Goal: Transaction & Acquisition: Purchase product/service

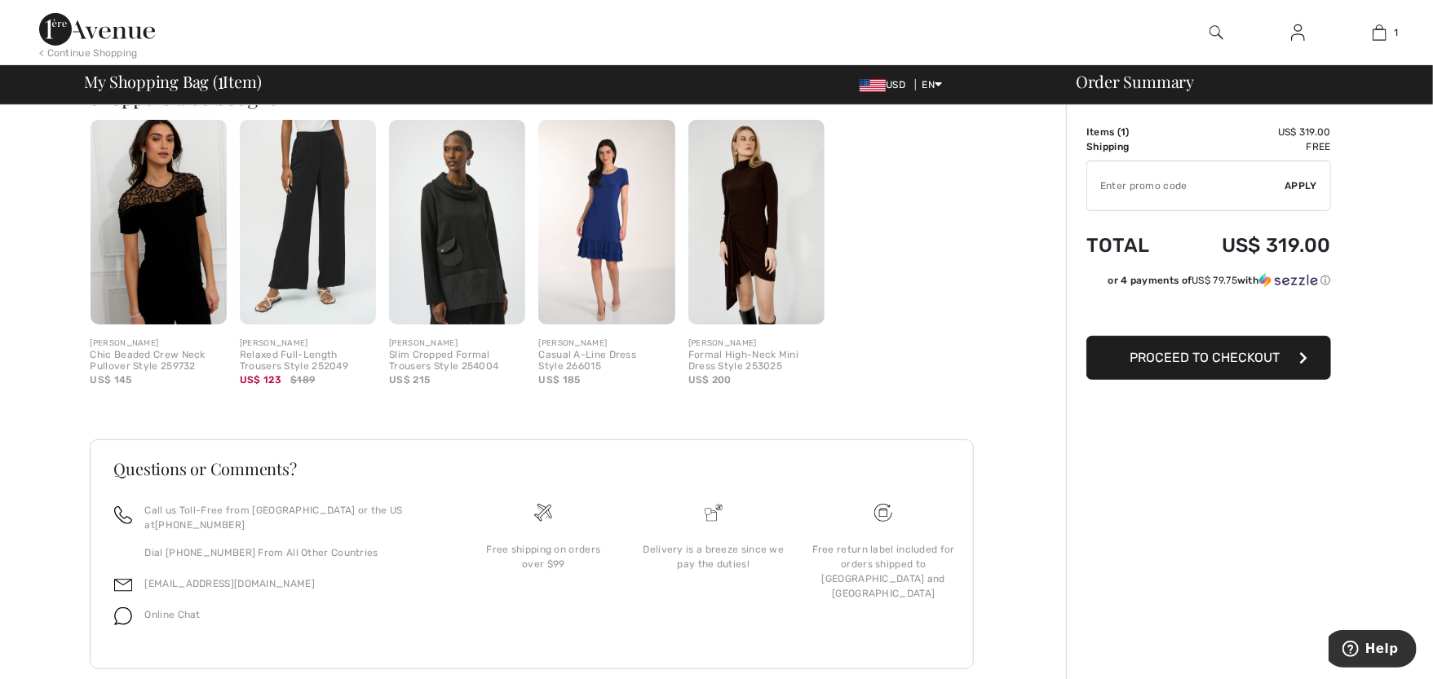
scroll to position [454, 0]
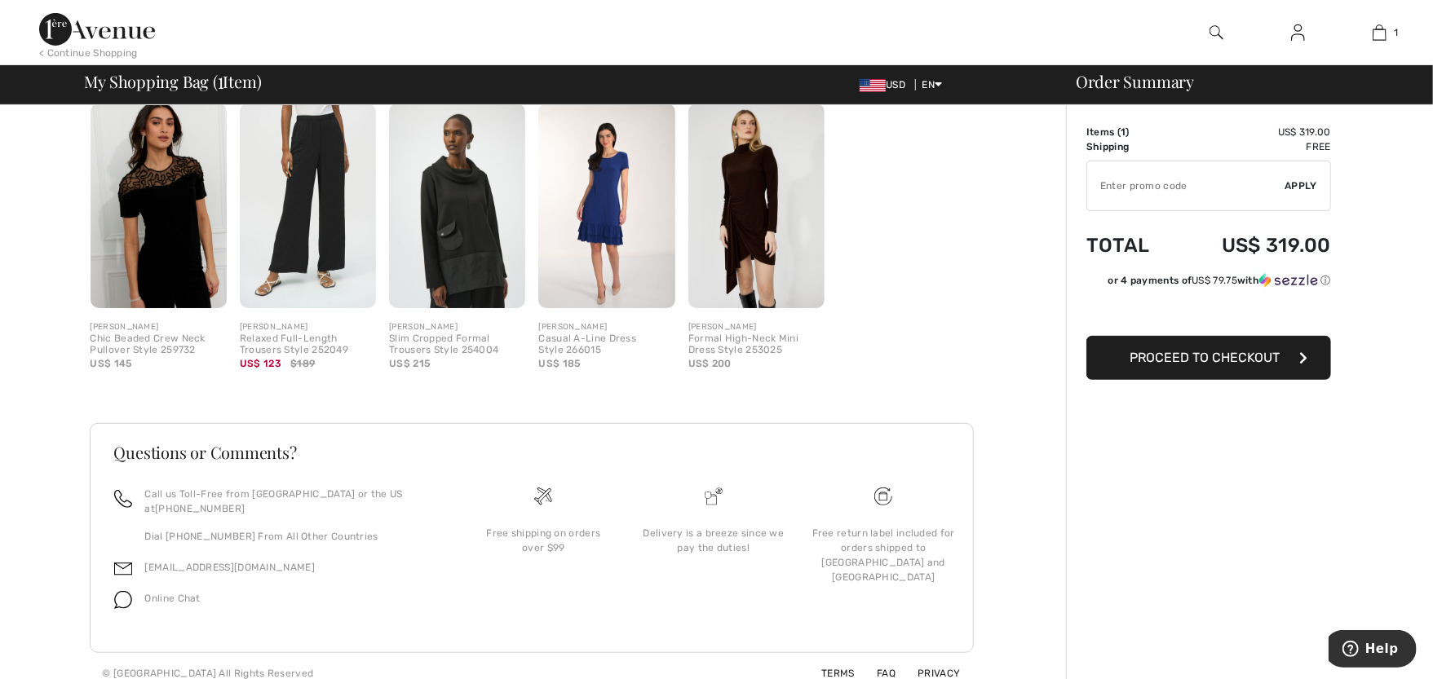
click at [976, 444] on div "Questions or Comments? Call us Toll-Free from Canada or the US at +1 (888) 605-…" at bounding box center [538, 539] width 897 height 310
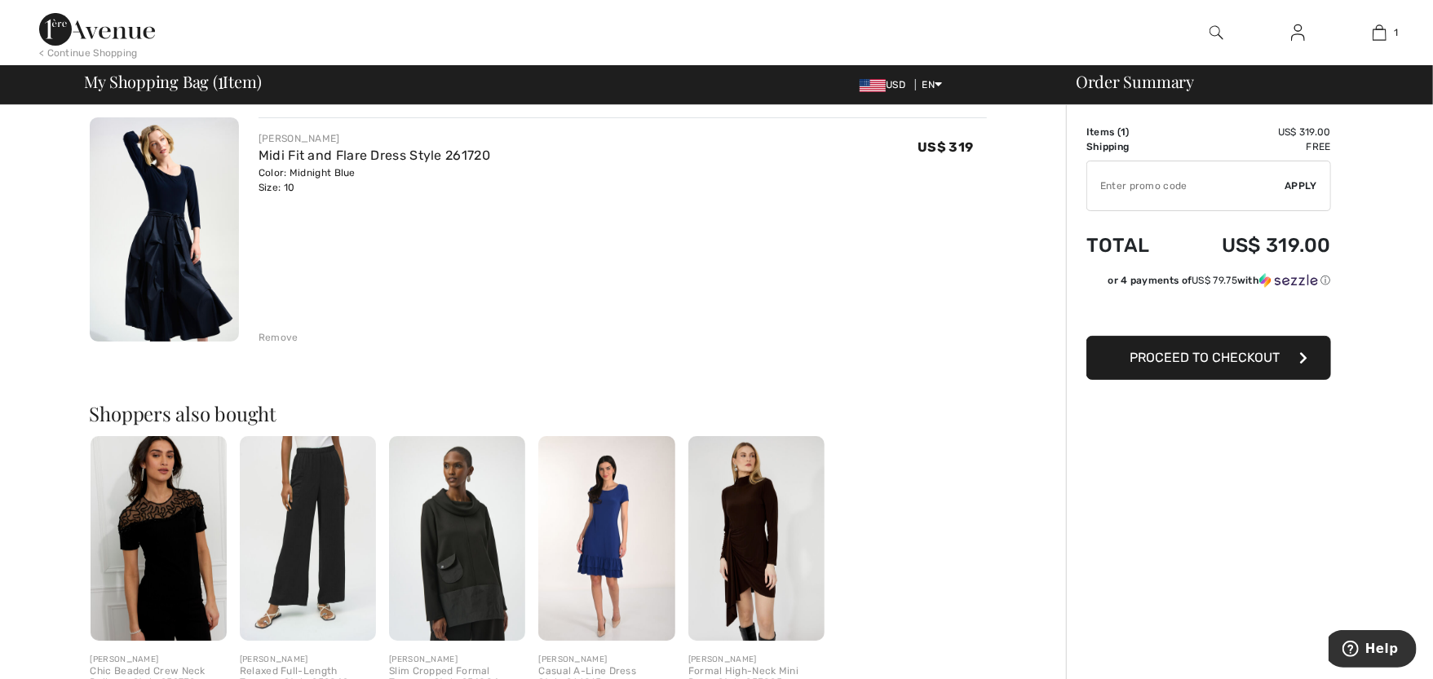
scroll to position [121, 0]
click at [1235, 360] on span "Proceed to Checkout" at bounding box center [1205, 357] width 150 height 15
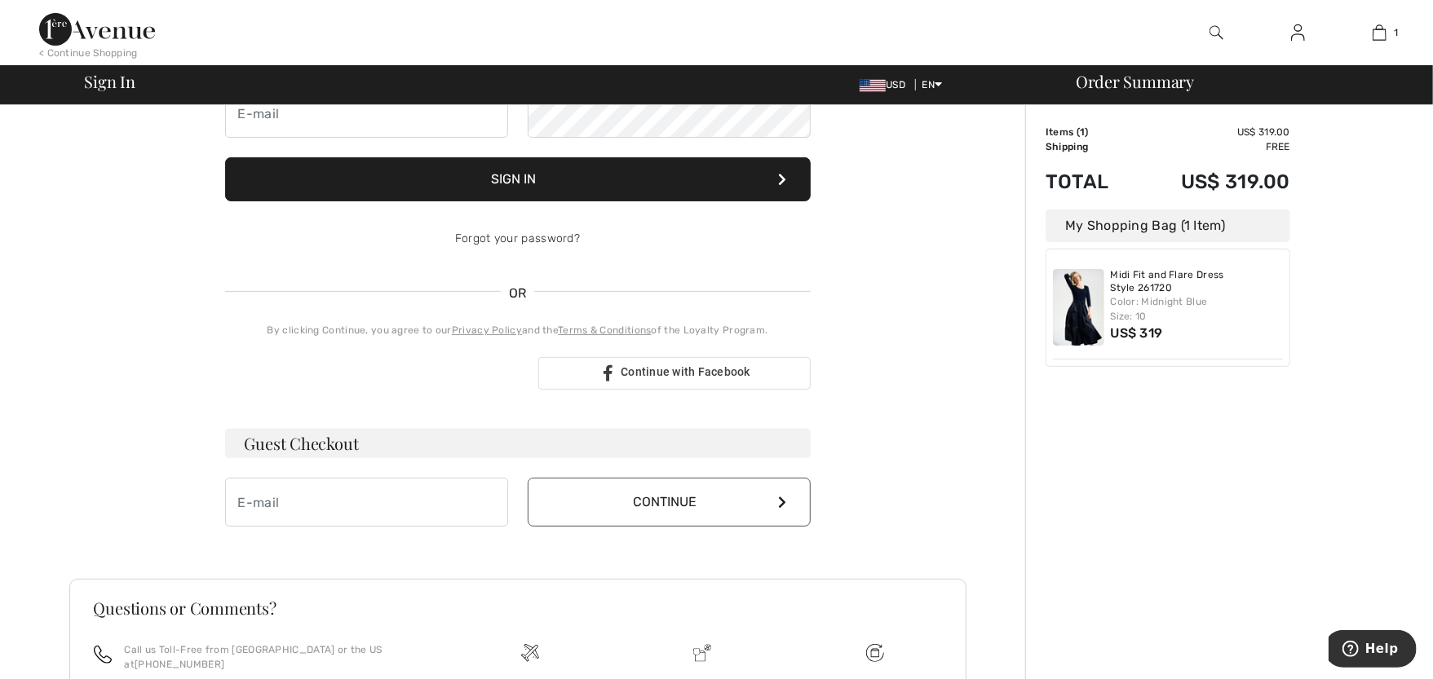
scroll to position [214, 0]
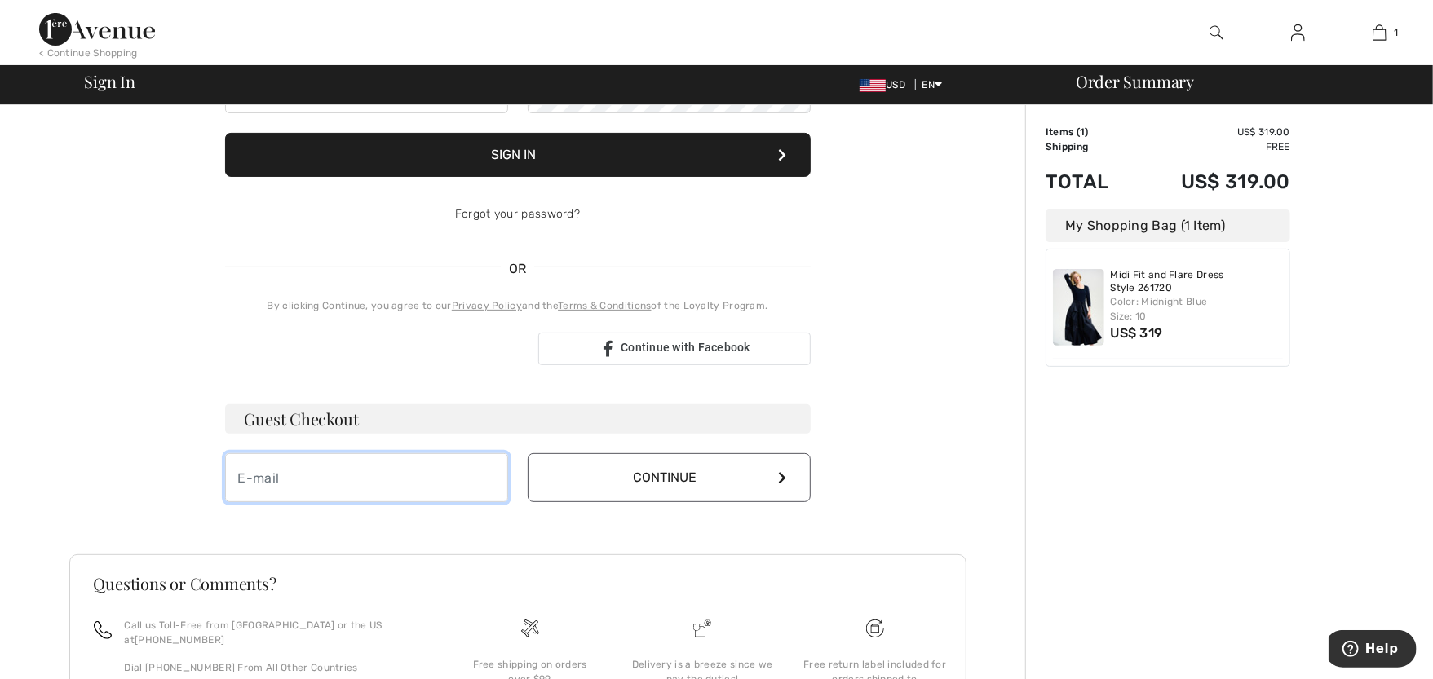
click at [334, 471] on input "email" at bounding box center [366, 477] width 283 height 49
type input "judithkadosh26@gmail.com"
click at [666, 480] on button "Continue" at bounding box center [669, 477] width 283 height 49
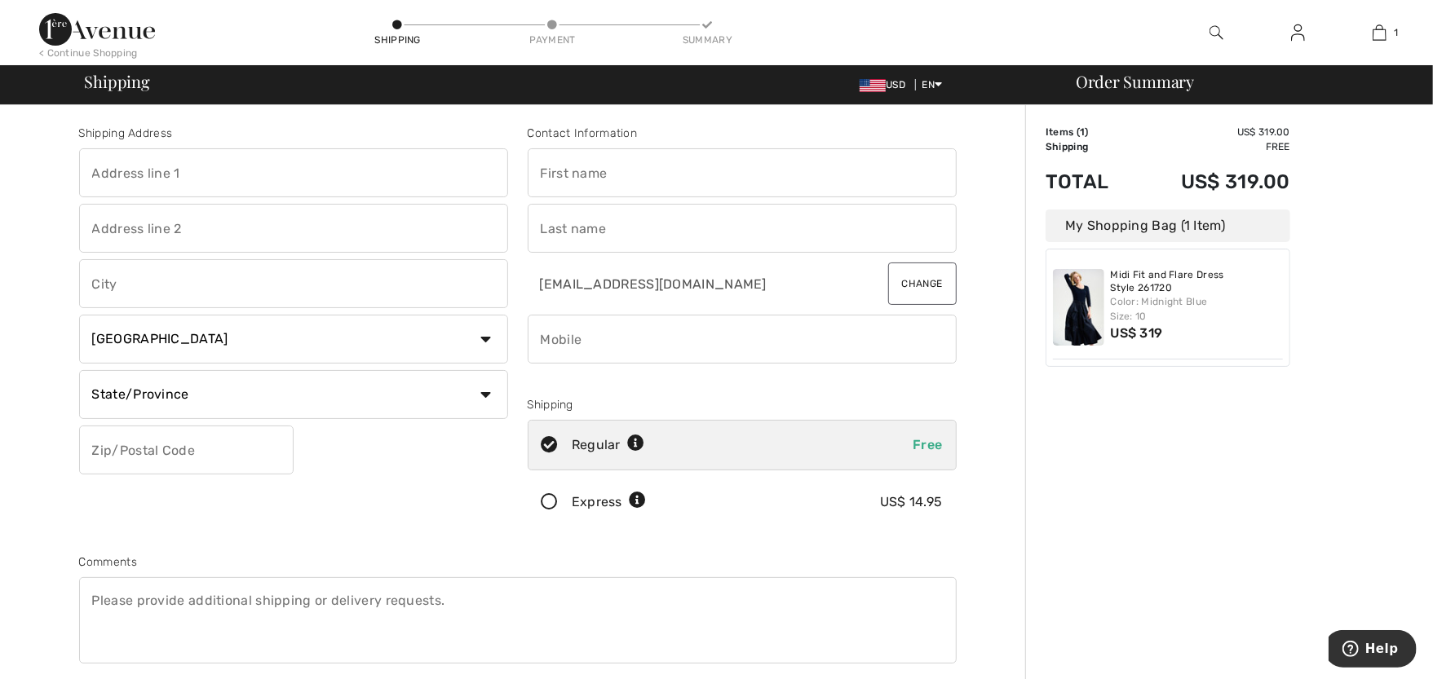
click at [437, 175] on input "text" at bounding box center [293, 172] width 429 height 49
type input "3214 Shady Avenue Ext"
type input "Pittsburgh"
select select "US"
select select "PA"
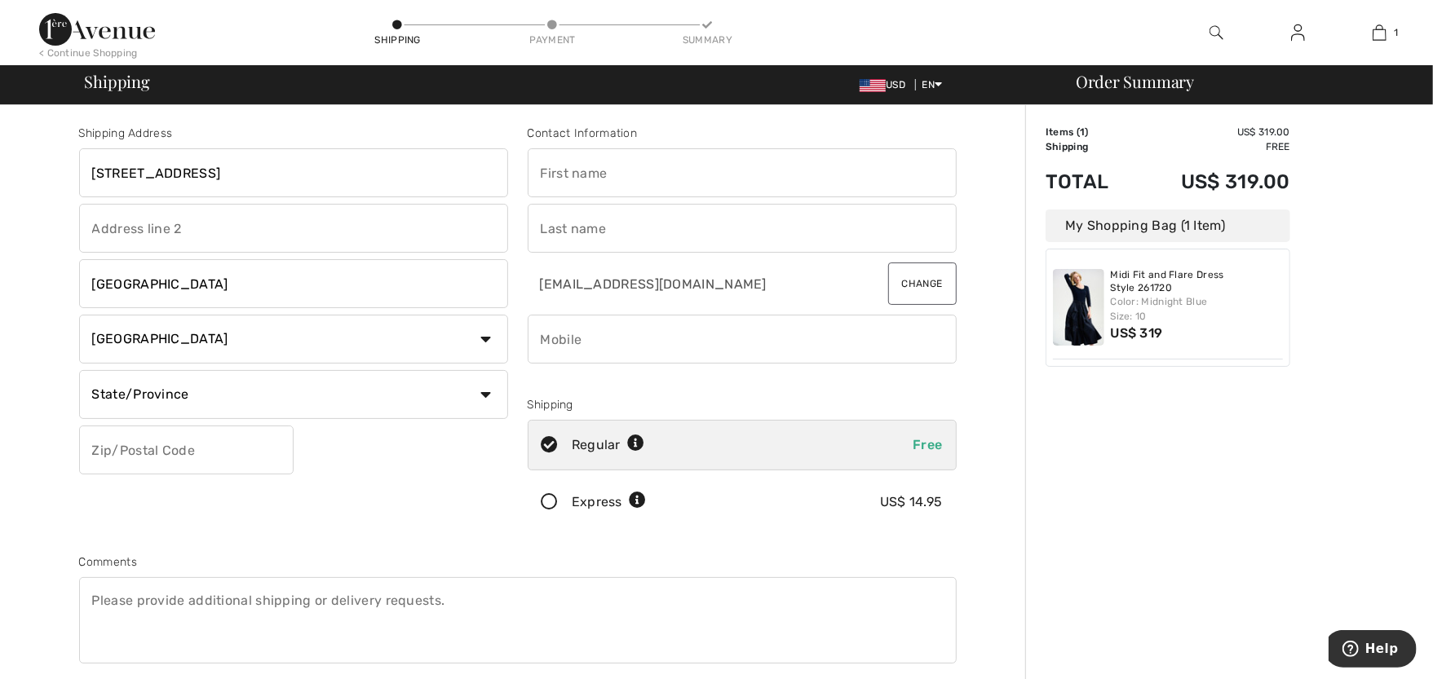
type input "15217"
type input "Judith"
type input "Kadosh"
type input "4124276913"
click at [458, 465] on div "Shipping Address 3214 Shady Avenue Ext Pittsburgh Country Canada United States …" at bounding box center [293, 329] width 449 height 409
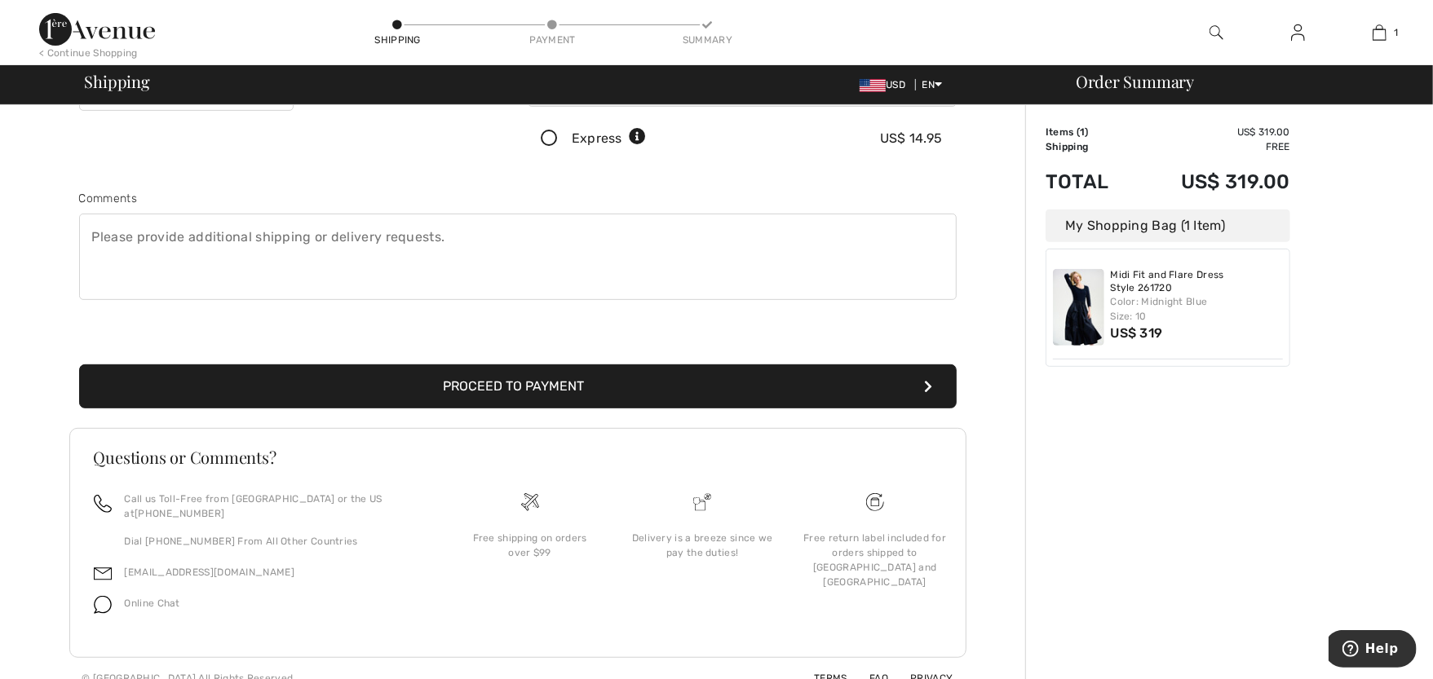
scroll to position [365, 0]
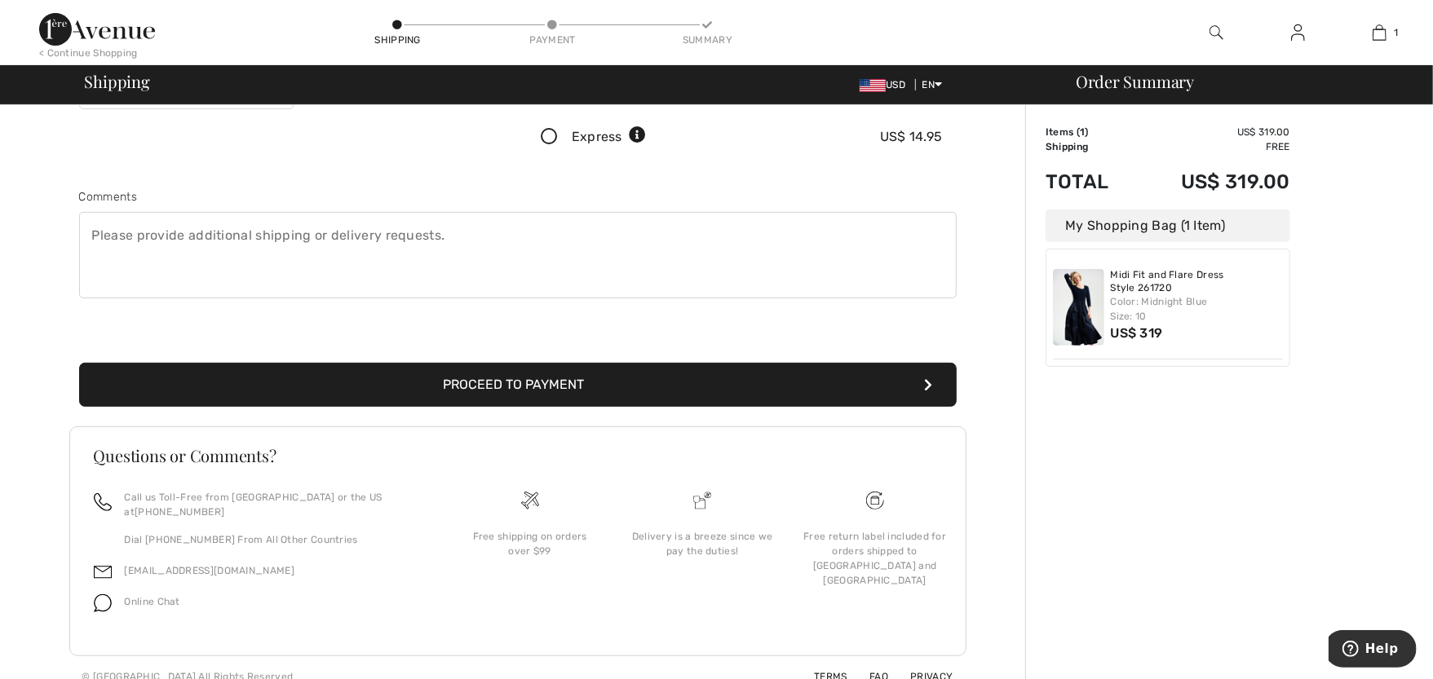
click at [556, 387] on button "Proceed to Payment" at bounding box center [518, 385] width 878 height 44
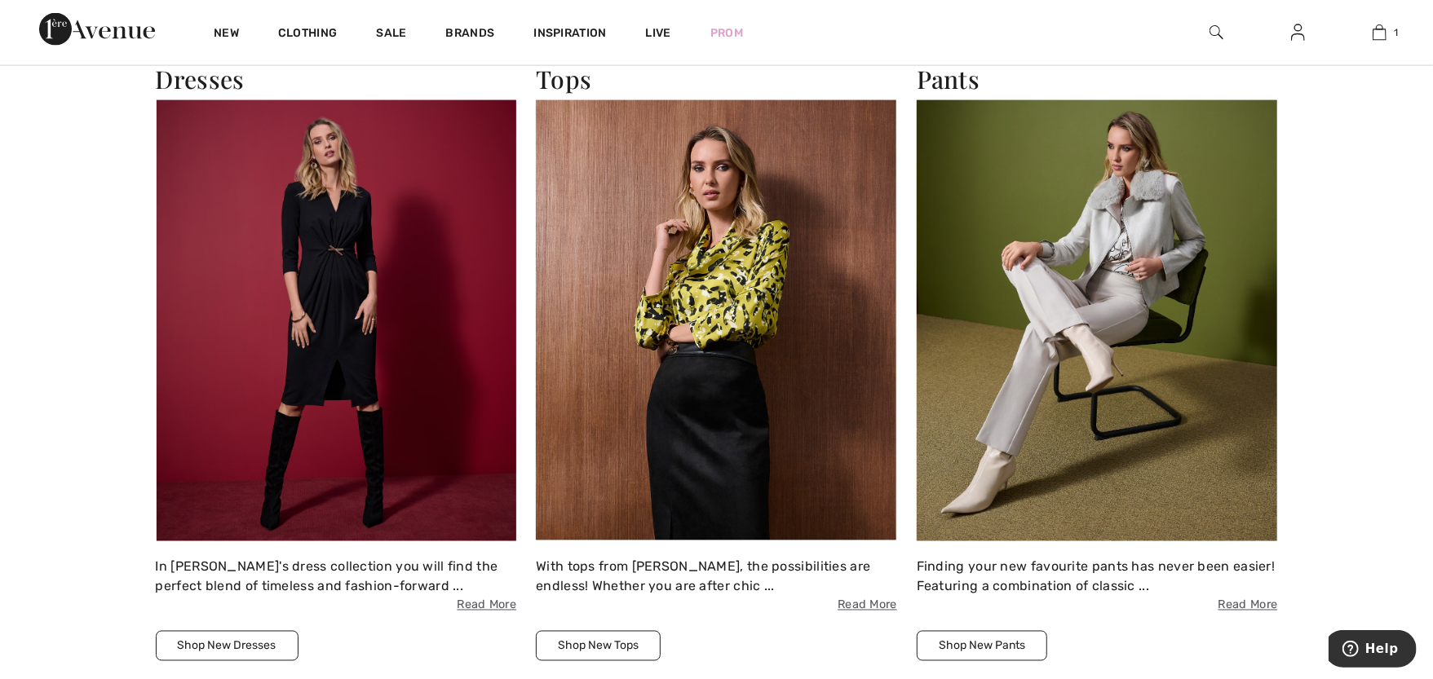
scroll to position [1678, 0]
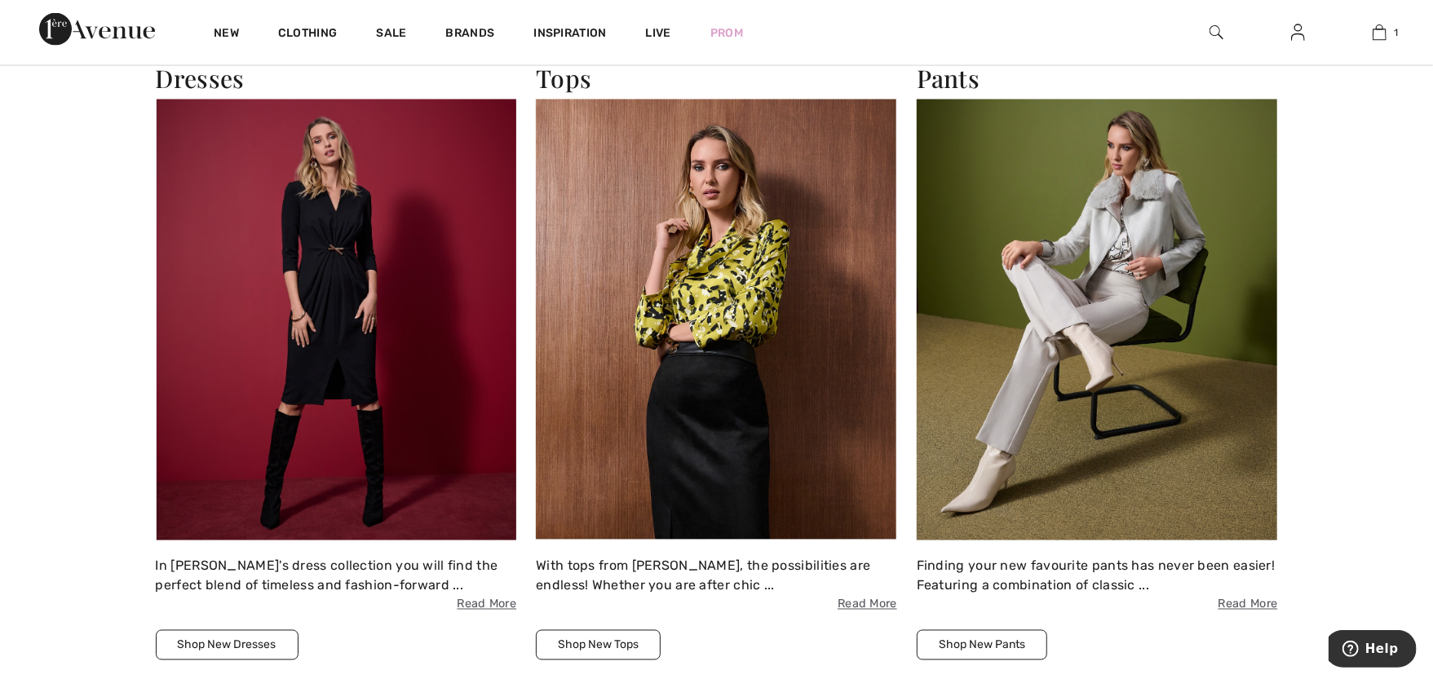
click at [294, 373] on img at bounding box center [336, 319] width 361 height 440
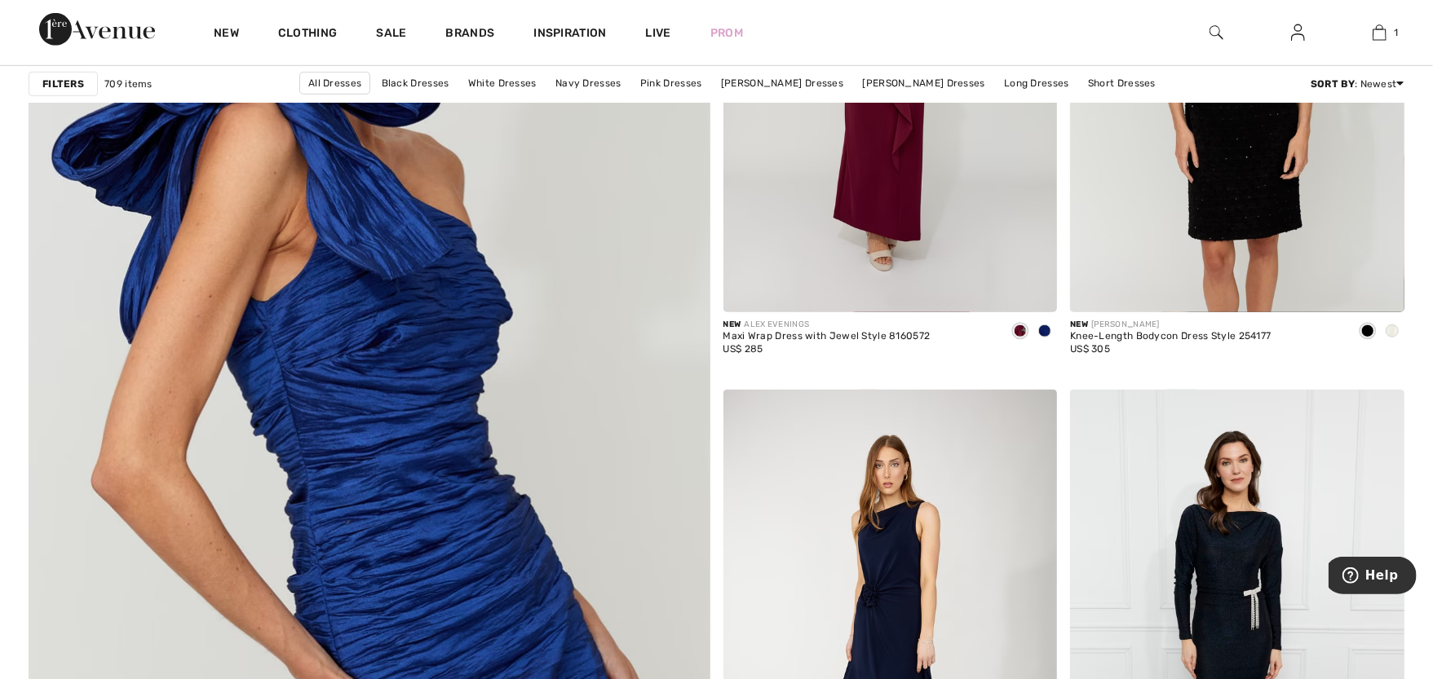
scroll to position [5037, 0]
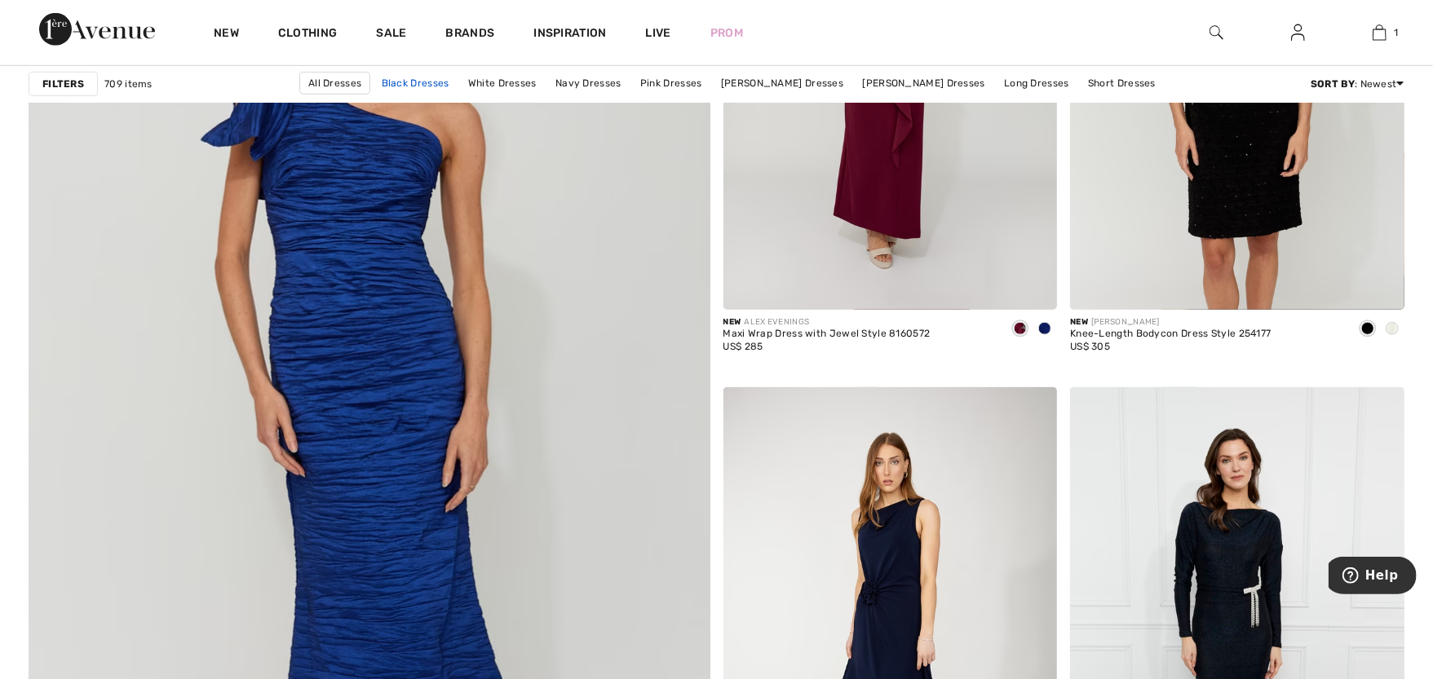
click at [424, 83] on link "Black Dresses" at bounding box center [416, 83] width 84 height 21
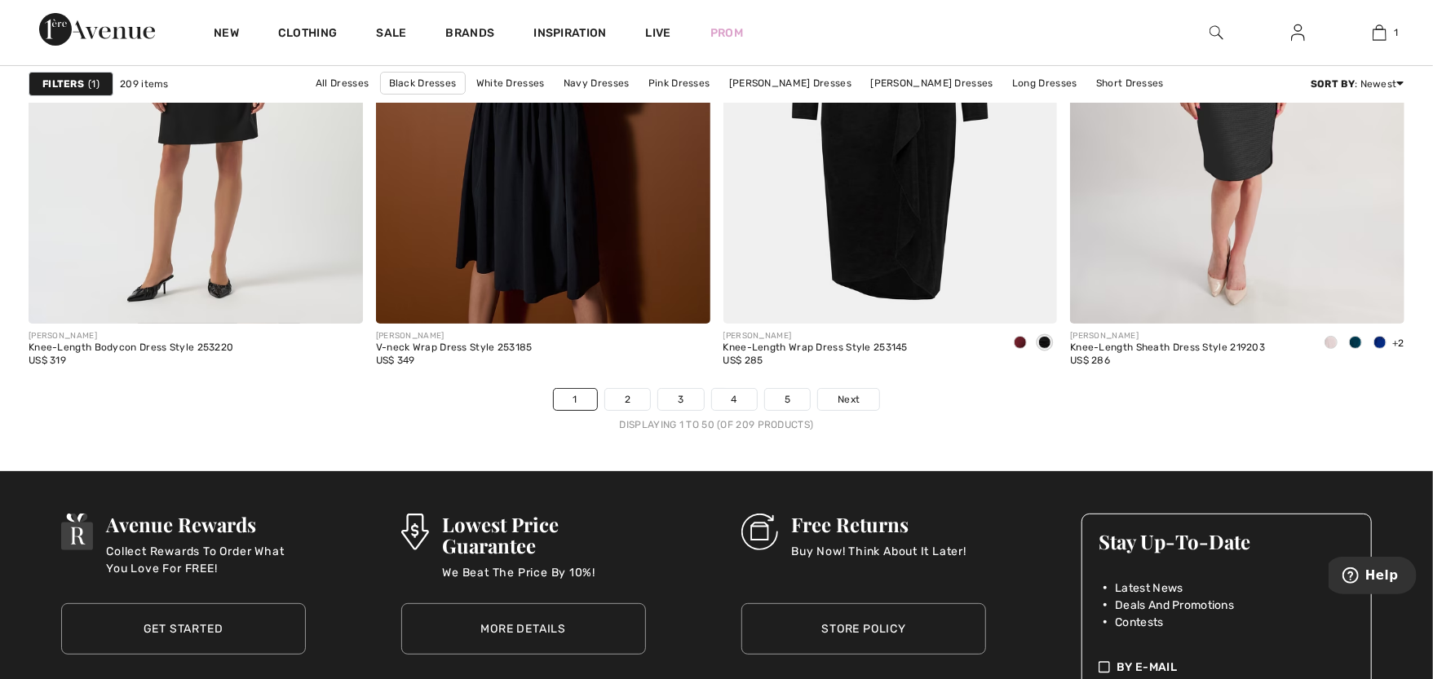
scroll to position [8740, 0]
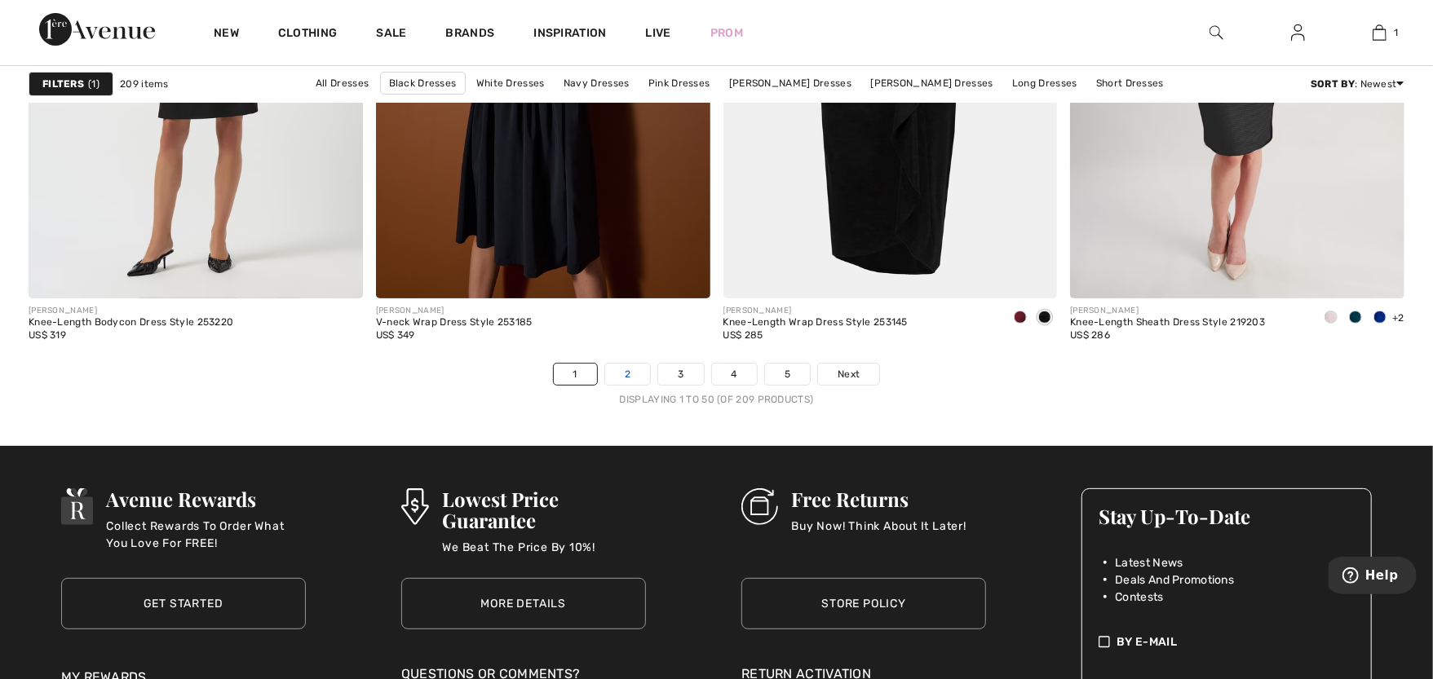
click at [634, 374] on link "2" at bounding box center [627, 374] width 45 height 21
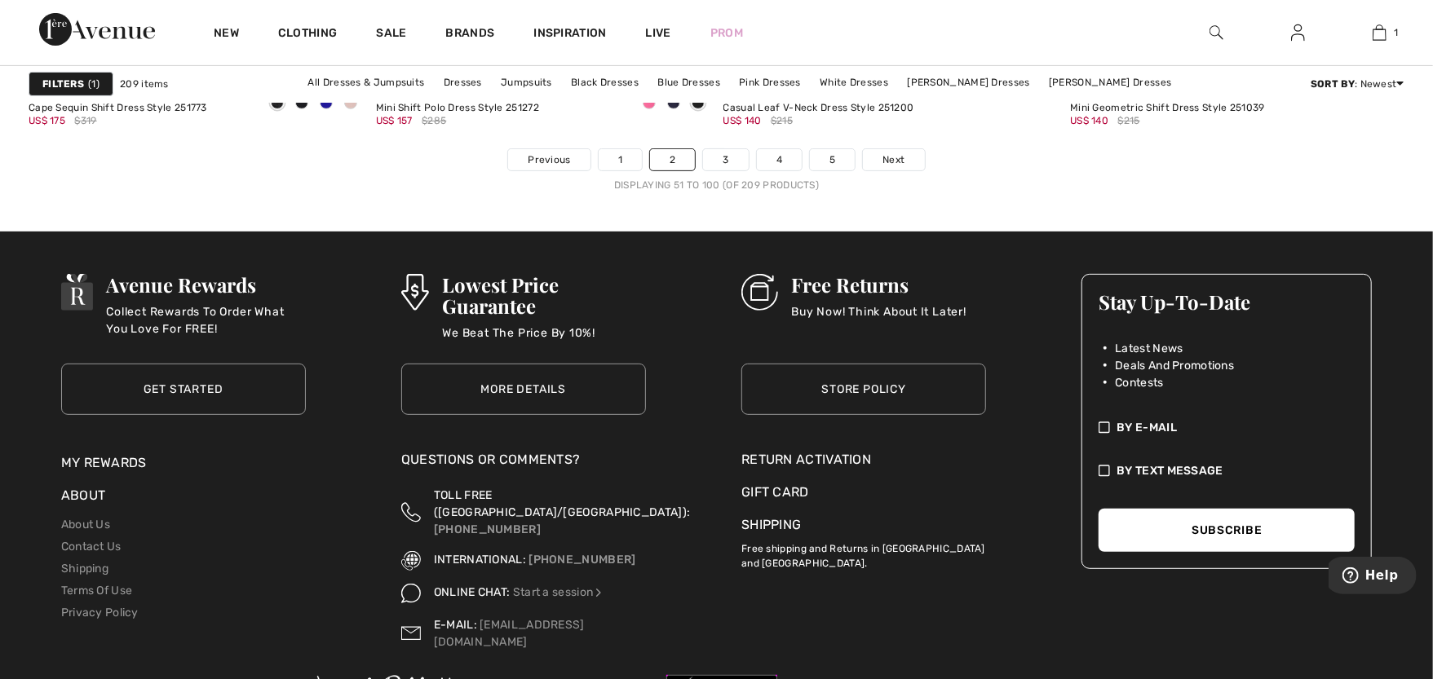
scroll to position [8959, 0]
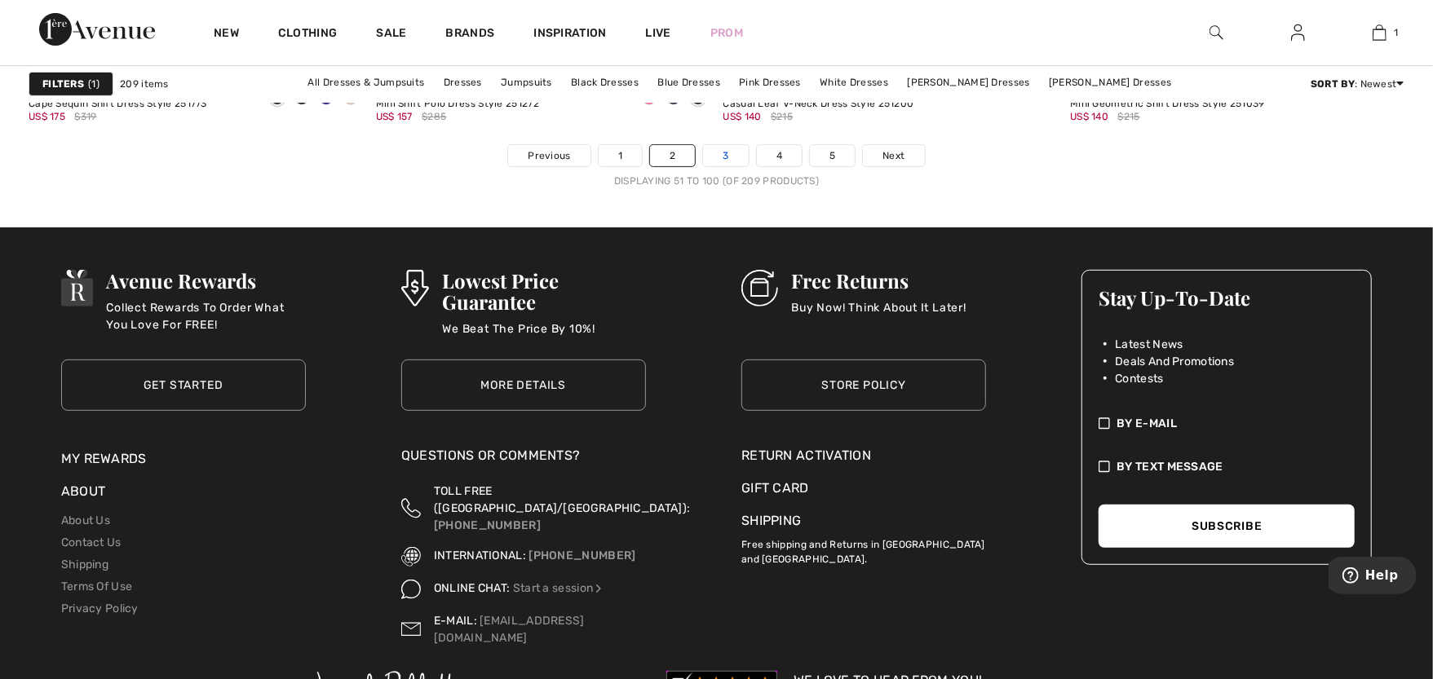
click at [721, 164] on link "3" at bounding box center [725, 155] width 45 height 21
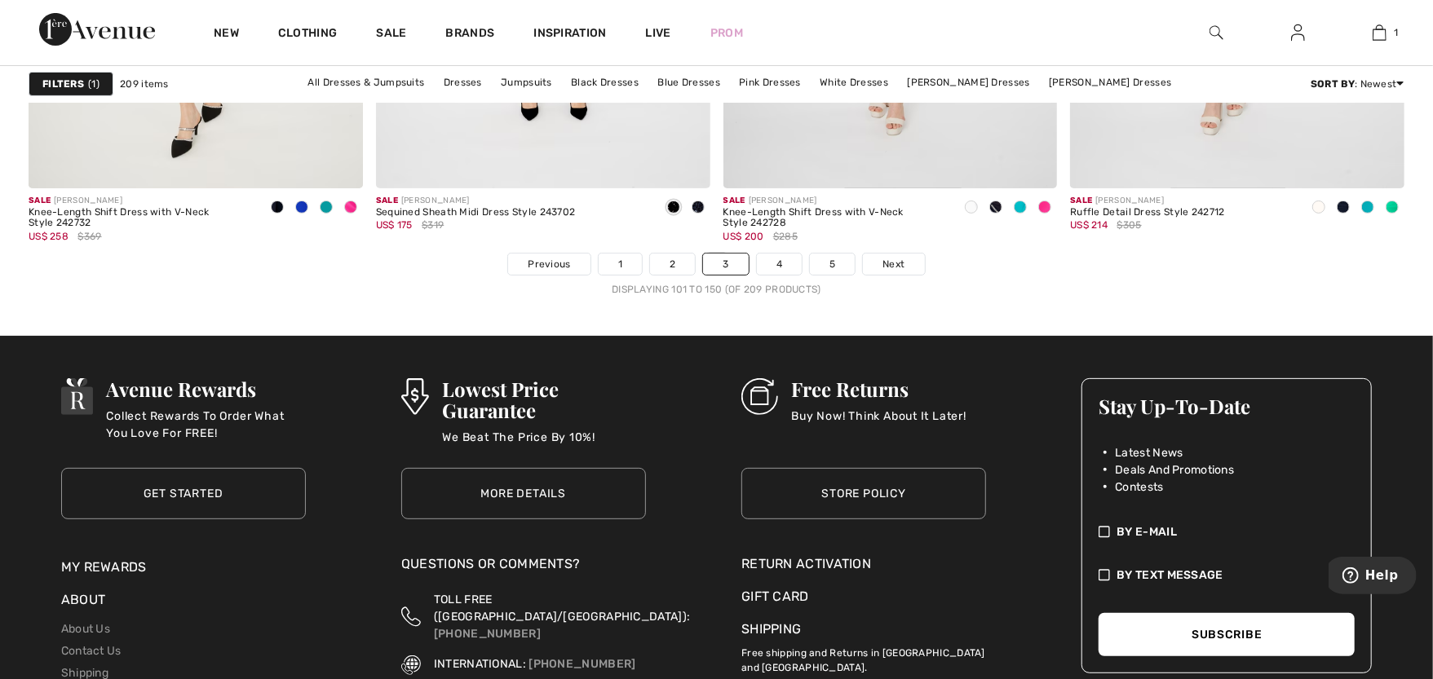
scroll to position [8855, 0]
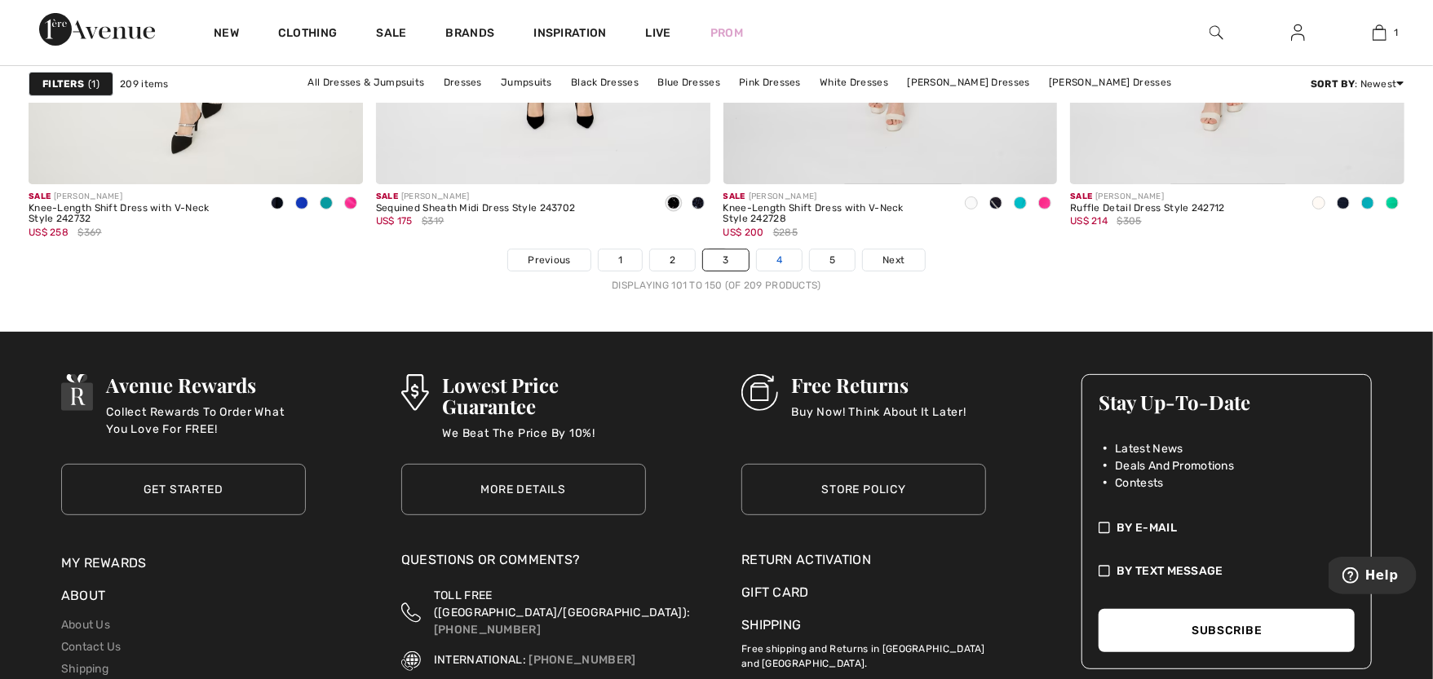
click at [767, 261] on link "4" at bounding box center [779, 260] width 45 height 21
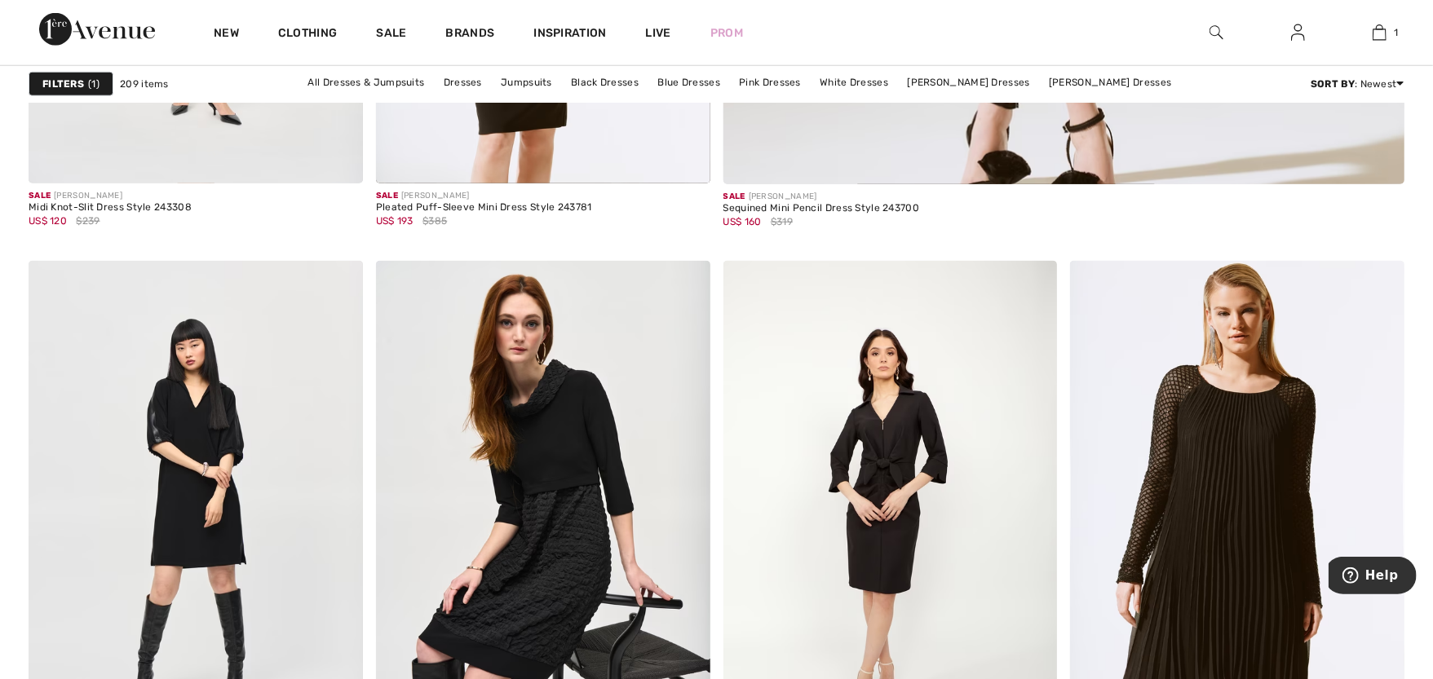
scroll to position [1139, 0]
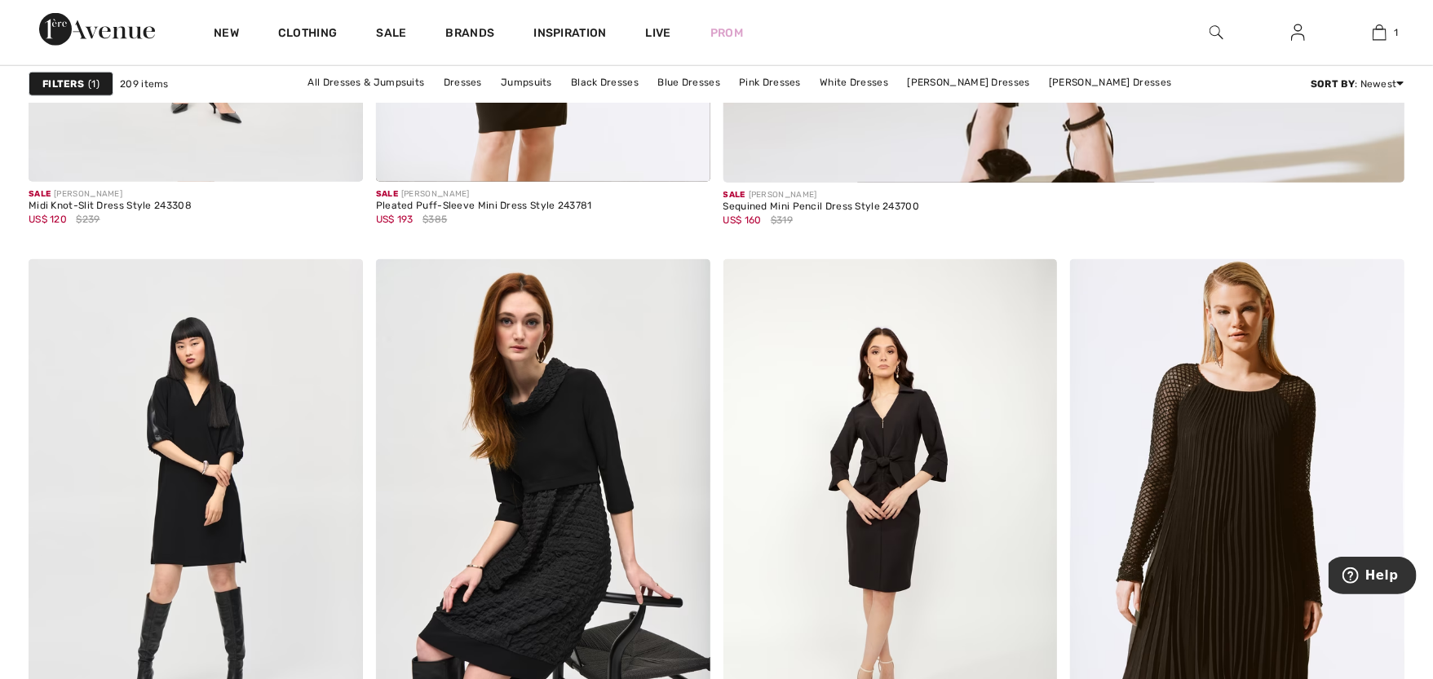
click at [705, 315] on div at bounding box center [677, 293] width 68 height 68
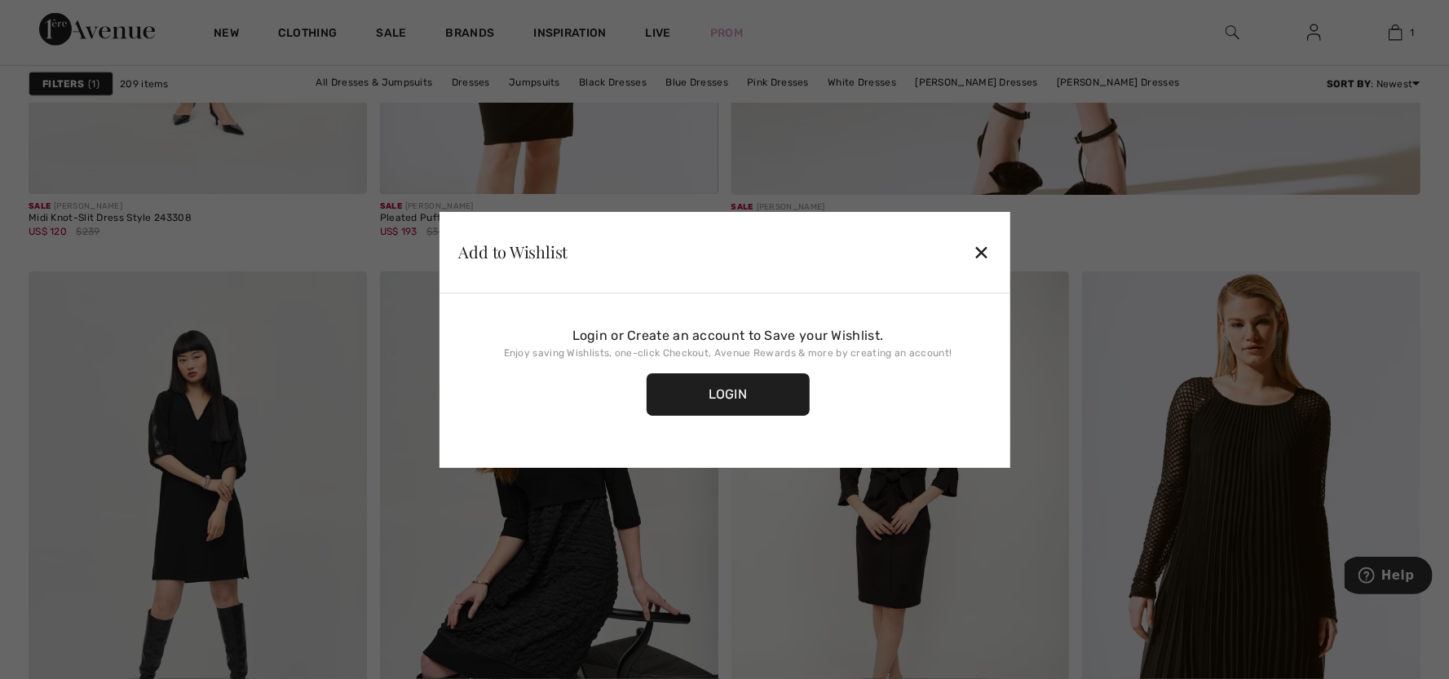
click at [976, 245] on div "✕" at bounding box center [981, 252] width 17 height 34
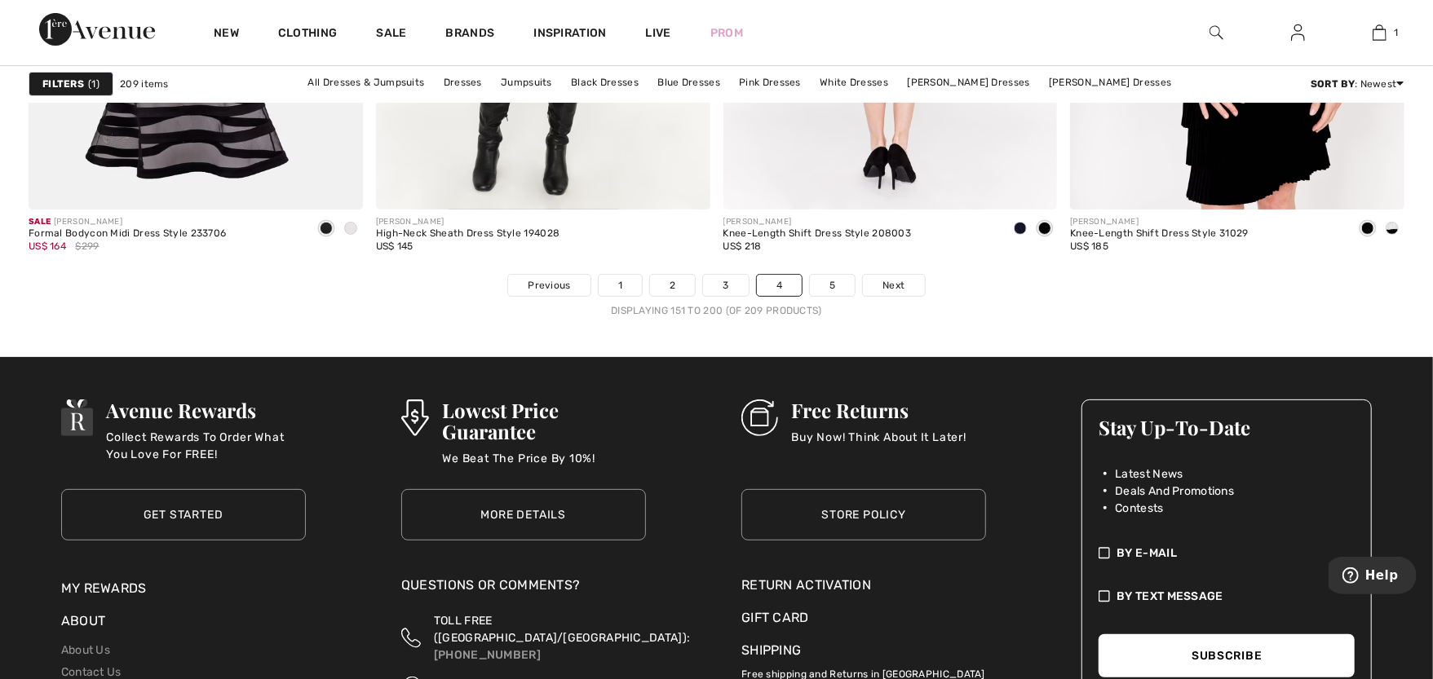
scroll to position [8832, 0]
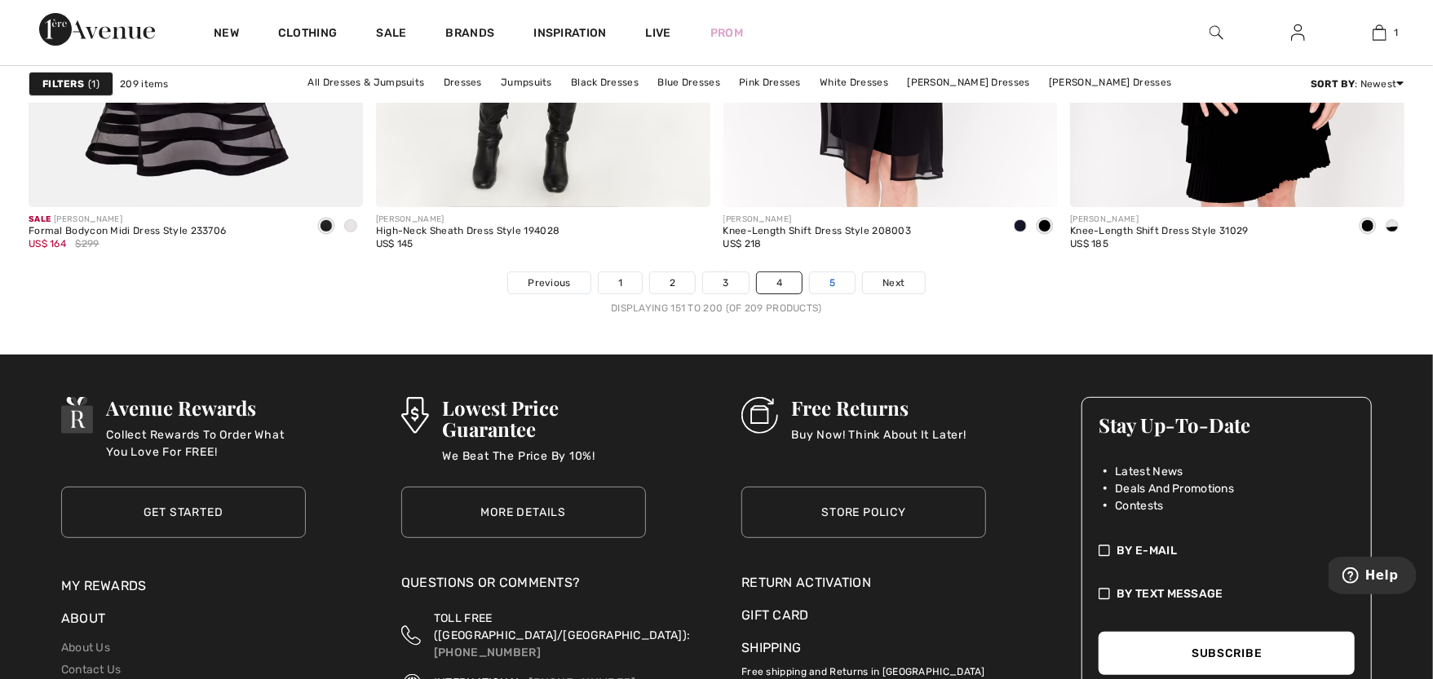
click at [835, 288] on link "5" at bounding box center [832, 282] width 45 height 21
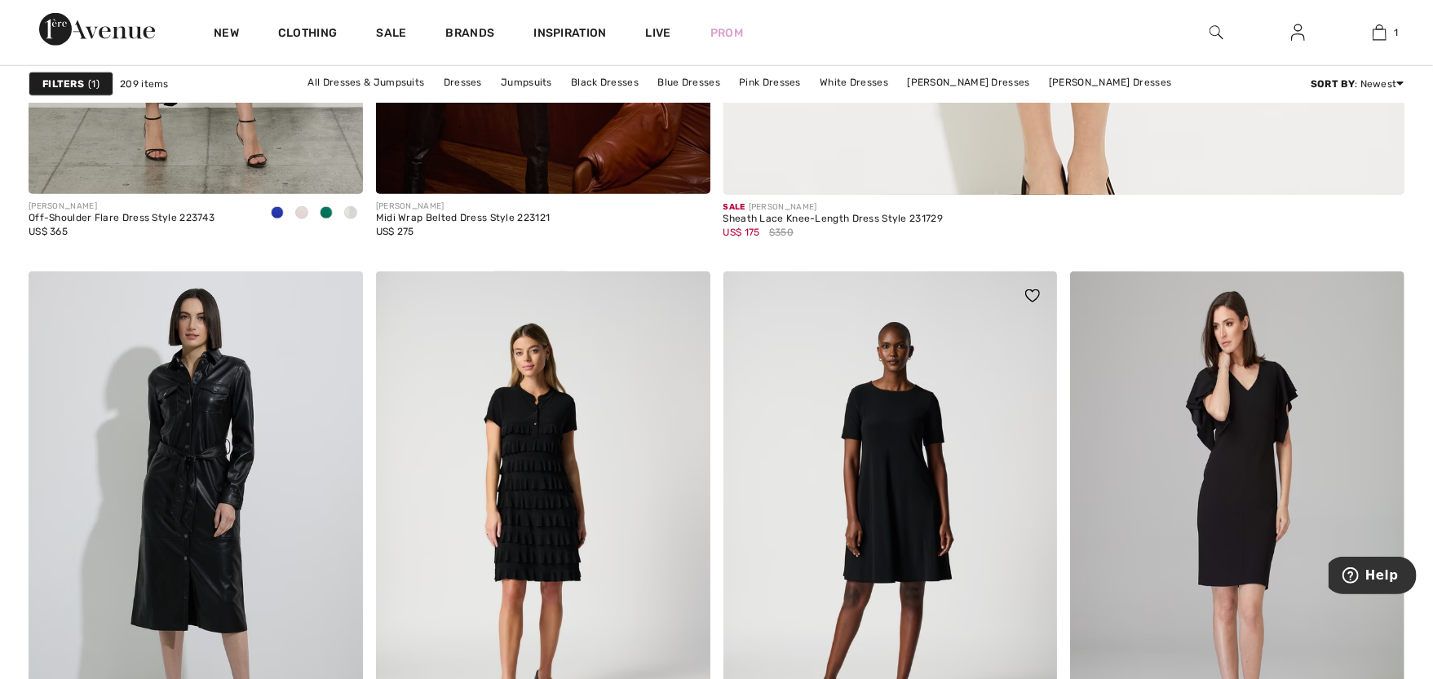
scroll to position [1123, 0]
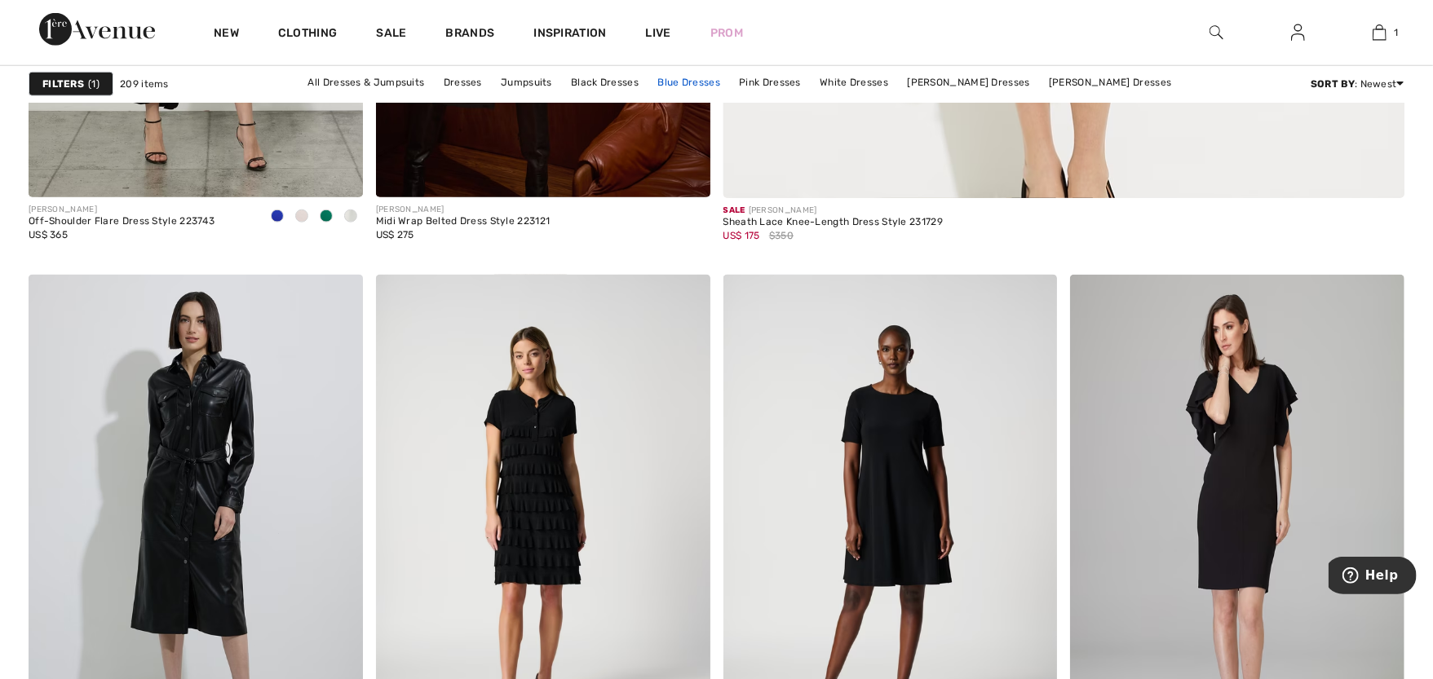
click at [676, 82] on link "Blue Dresses" at bounding box center [688, 82] width 79 height 21
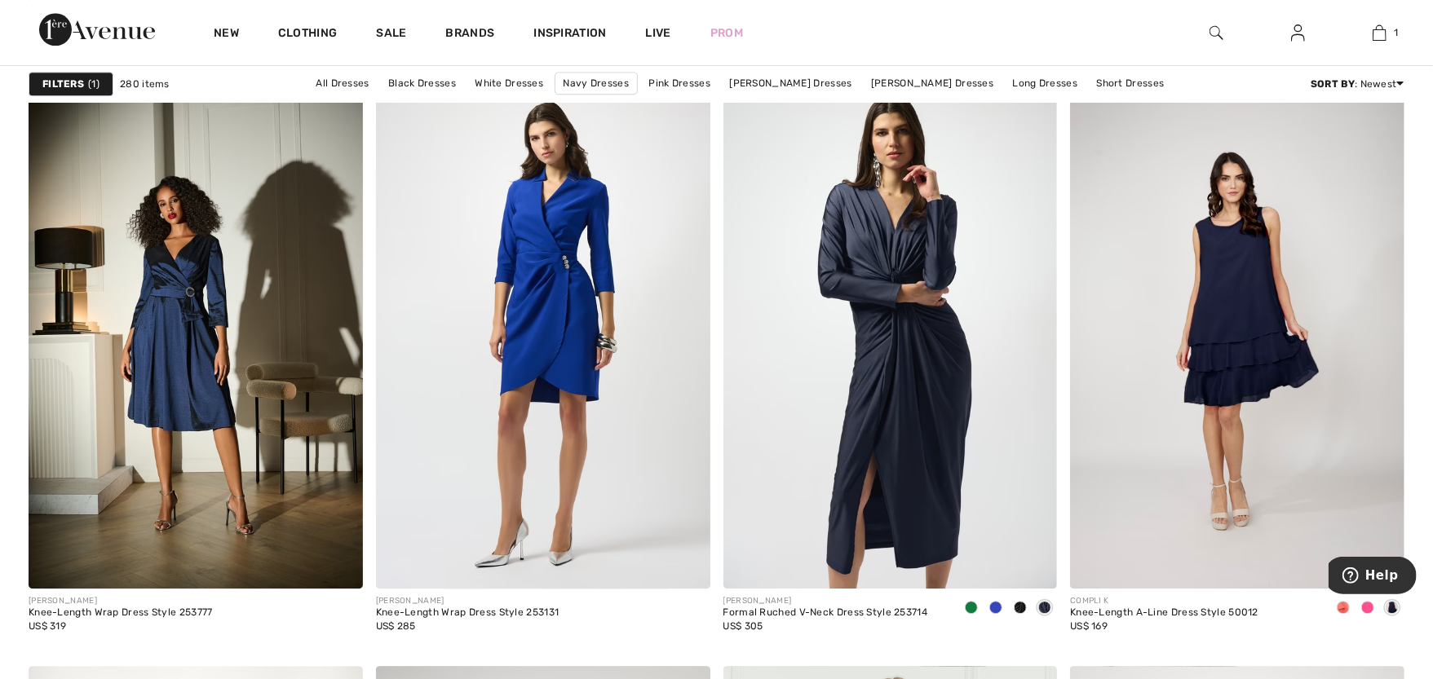
scroll to position [7308, 0]
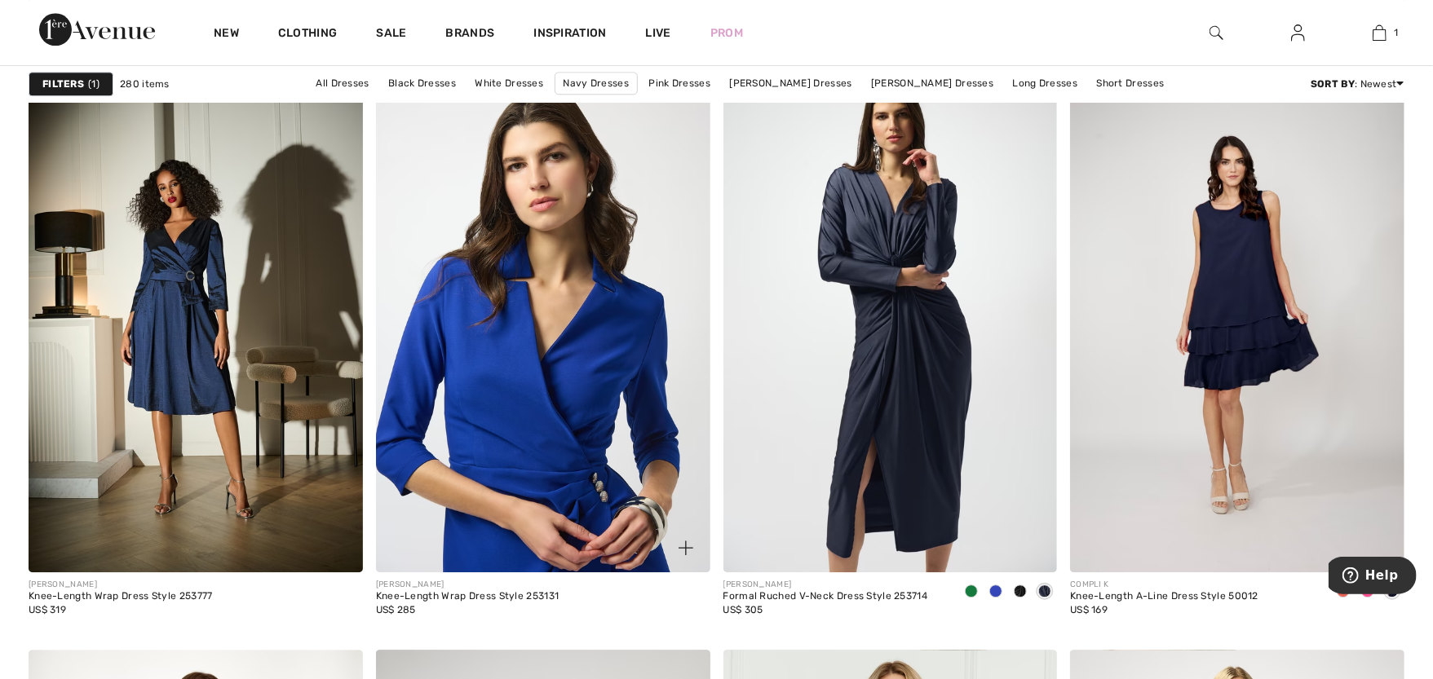
click at [378, 213] on img at bounding box center [543, 323] width 334 height 502
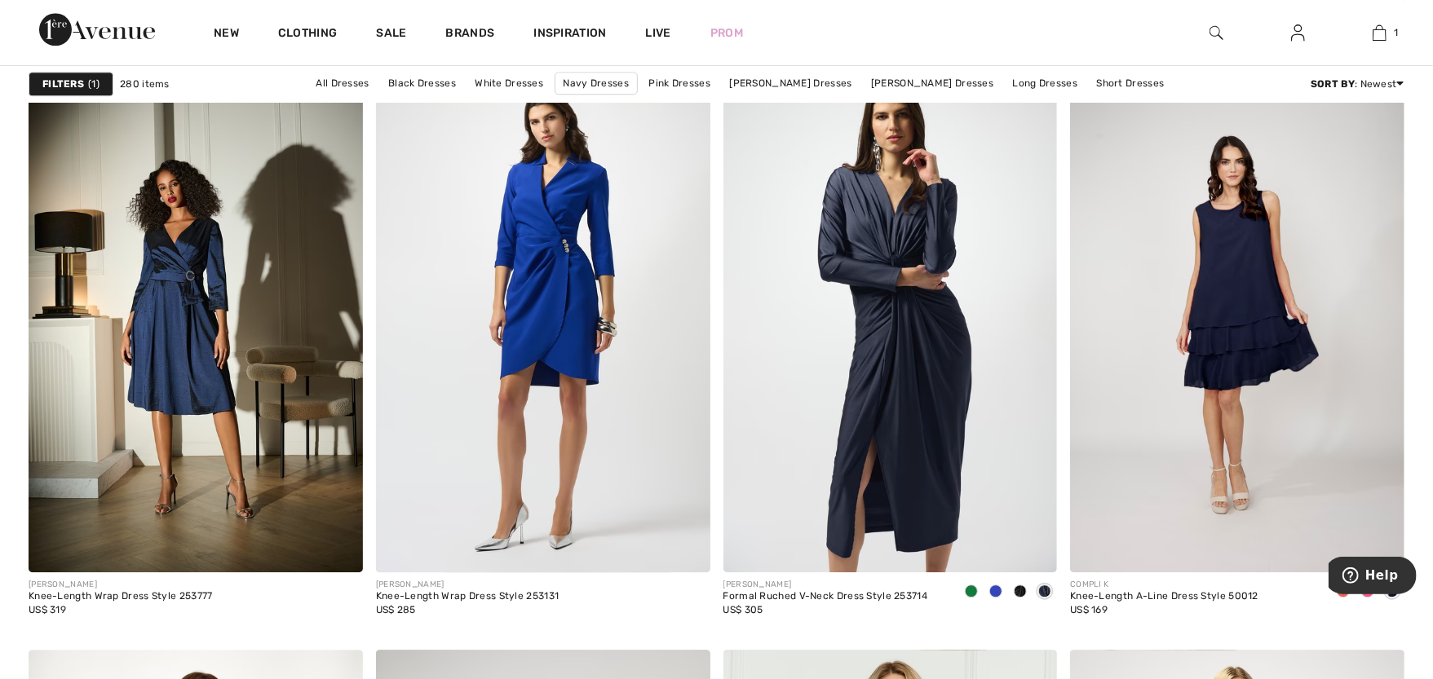
click at [148, 200] on img at bounding box center [196, 323] width 334 height 502
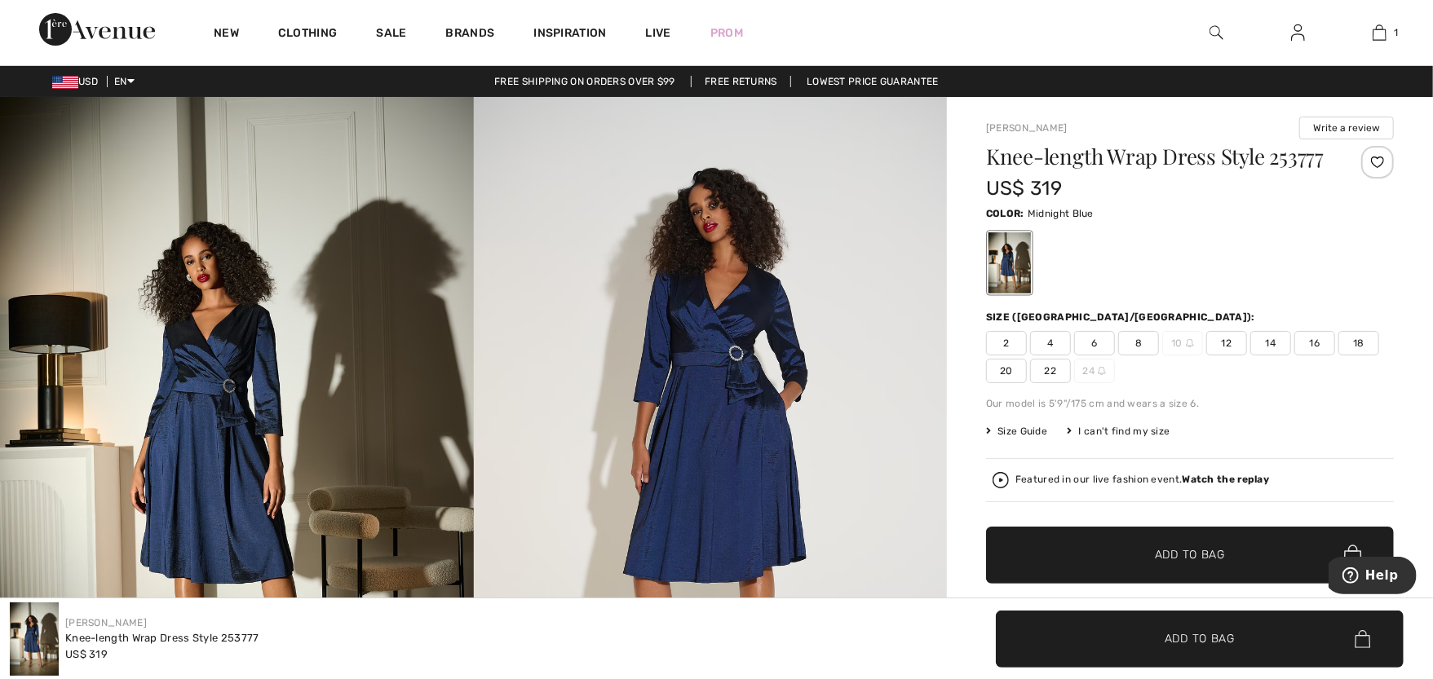
click at [1178, 341] on span "10" at bounding box center [1182, 343] width 41 height 24
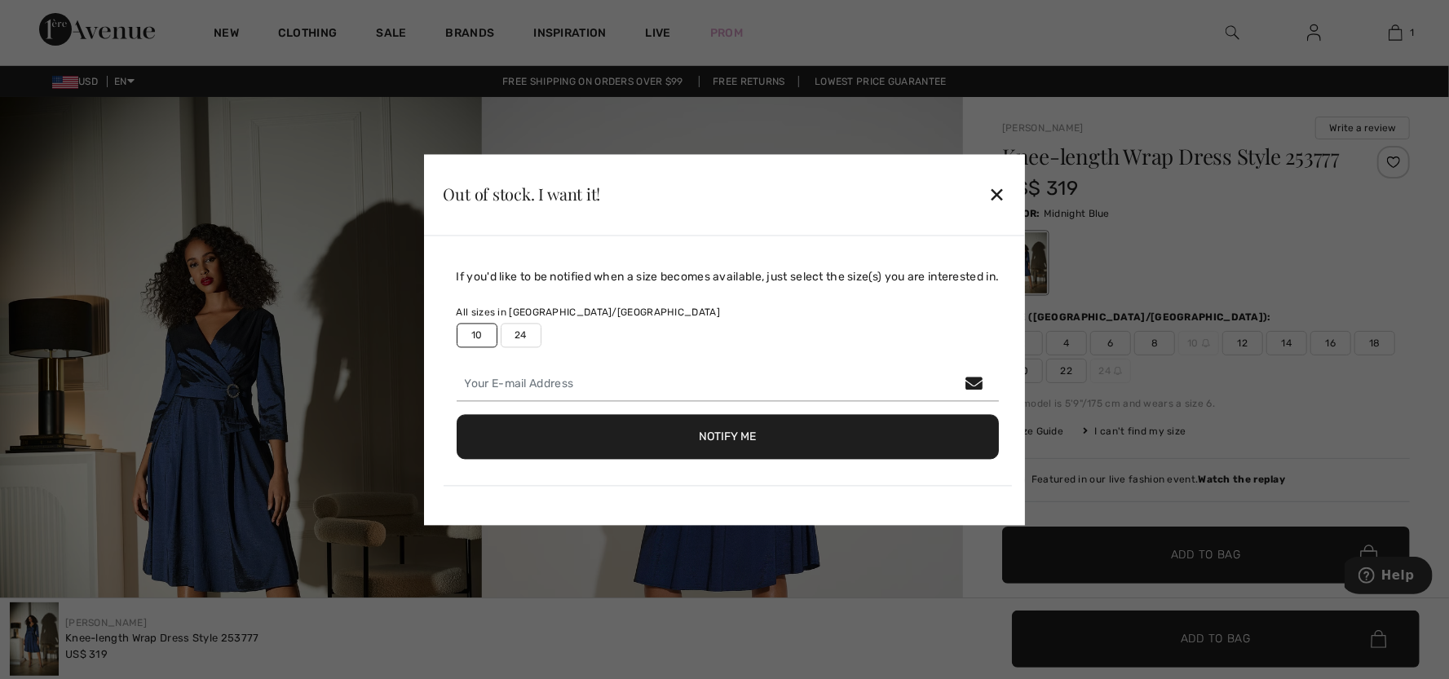
click at [1005, 191] on div "✕" at bounding box center [996, 195] width 17 height 34
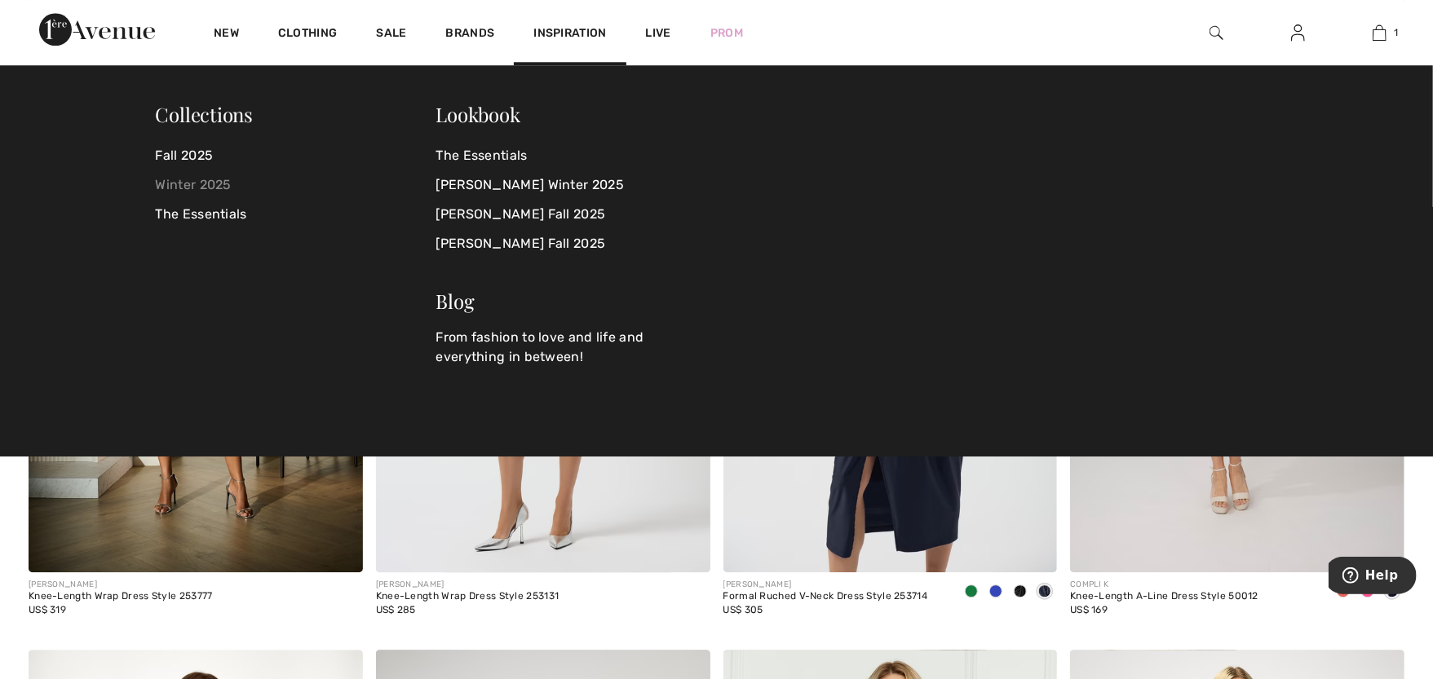
click at [206, 181] on link "Winter 2025" at bounding box center [296, 184] width 281 height 29
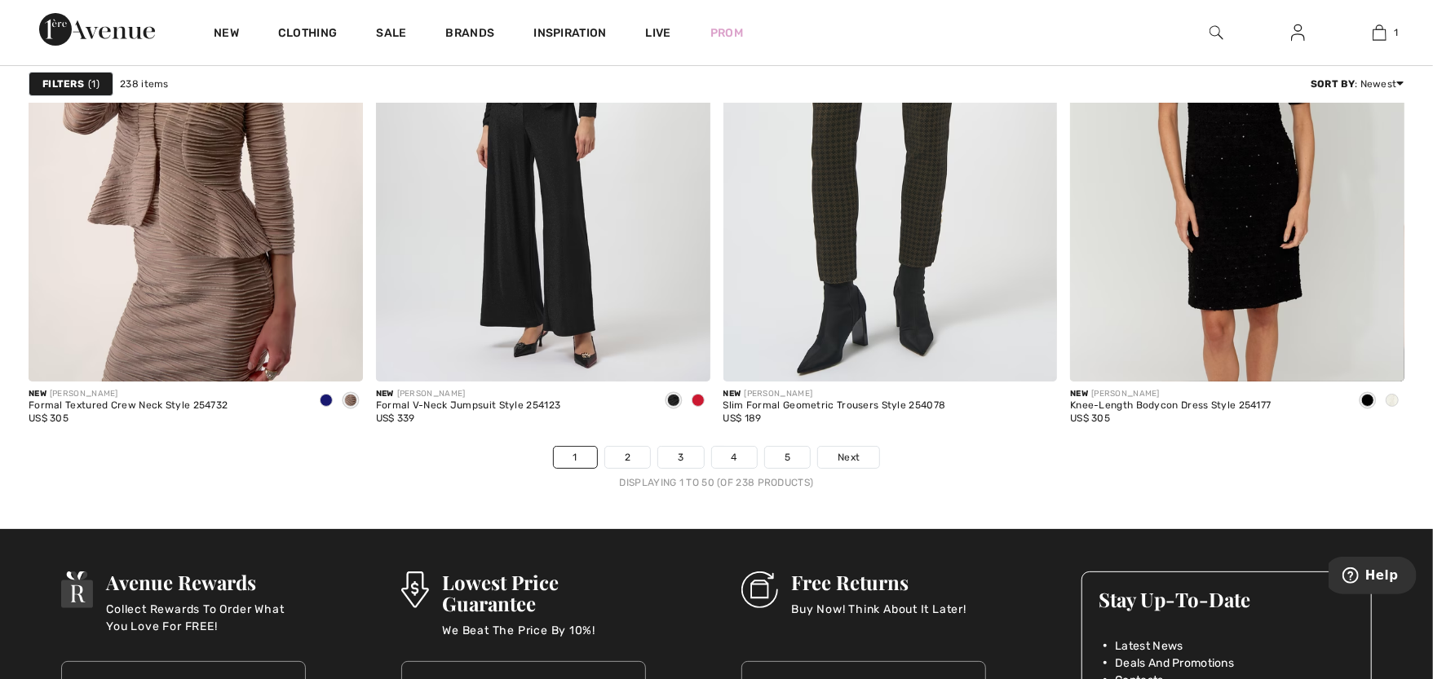
scroll to position [8594, 0]
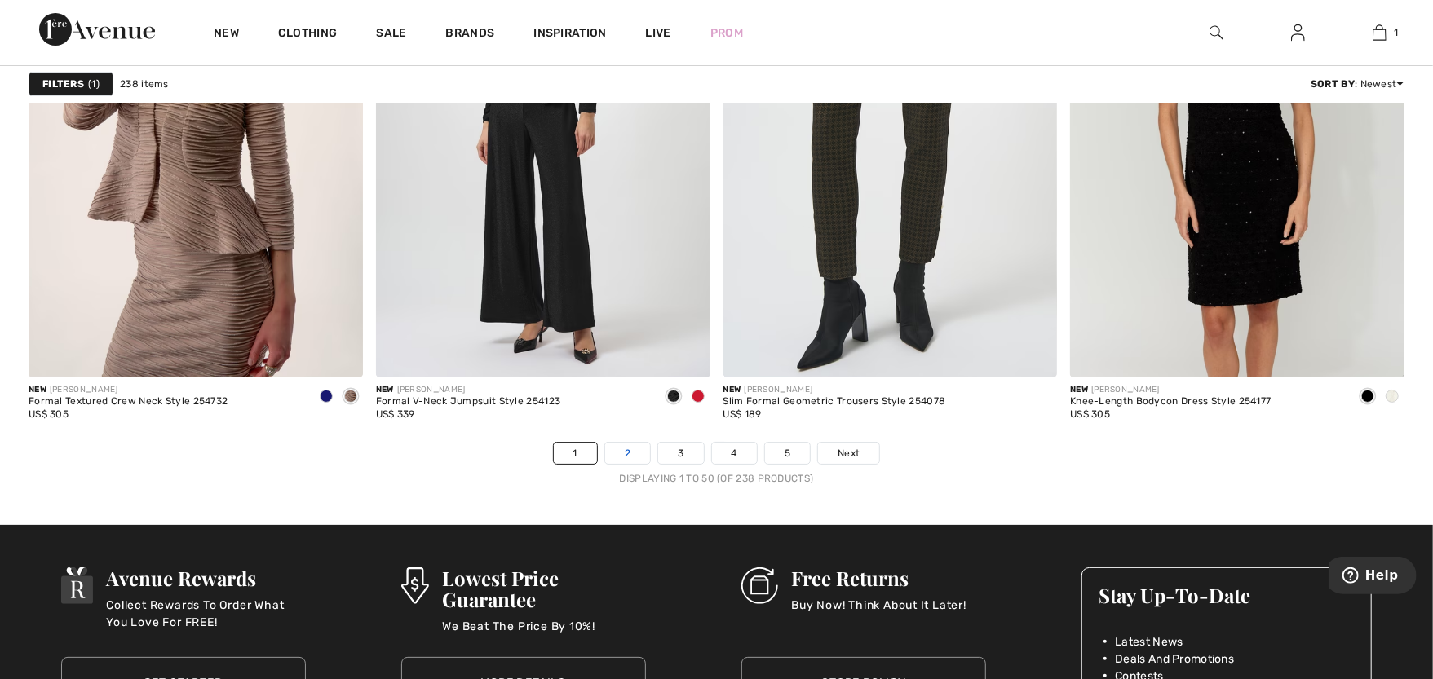
click at [618, 452] on link "2" at bounding box center [627, 453] width 45 height 21
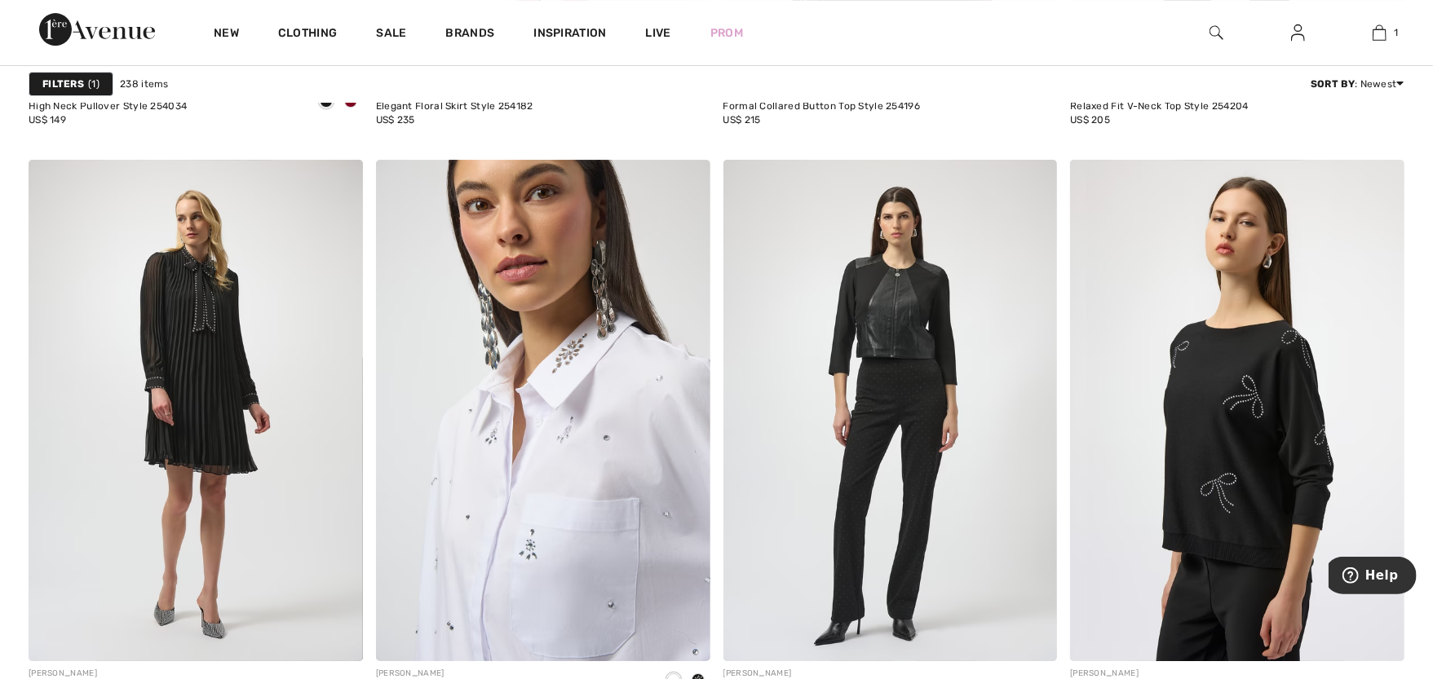
scroll to position [3821, 0]
click at [618, 452] on img at bounding box center [543, 410] width 334 height 502
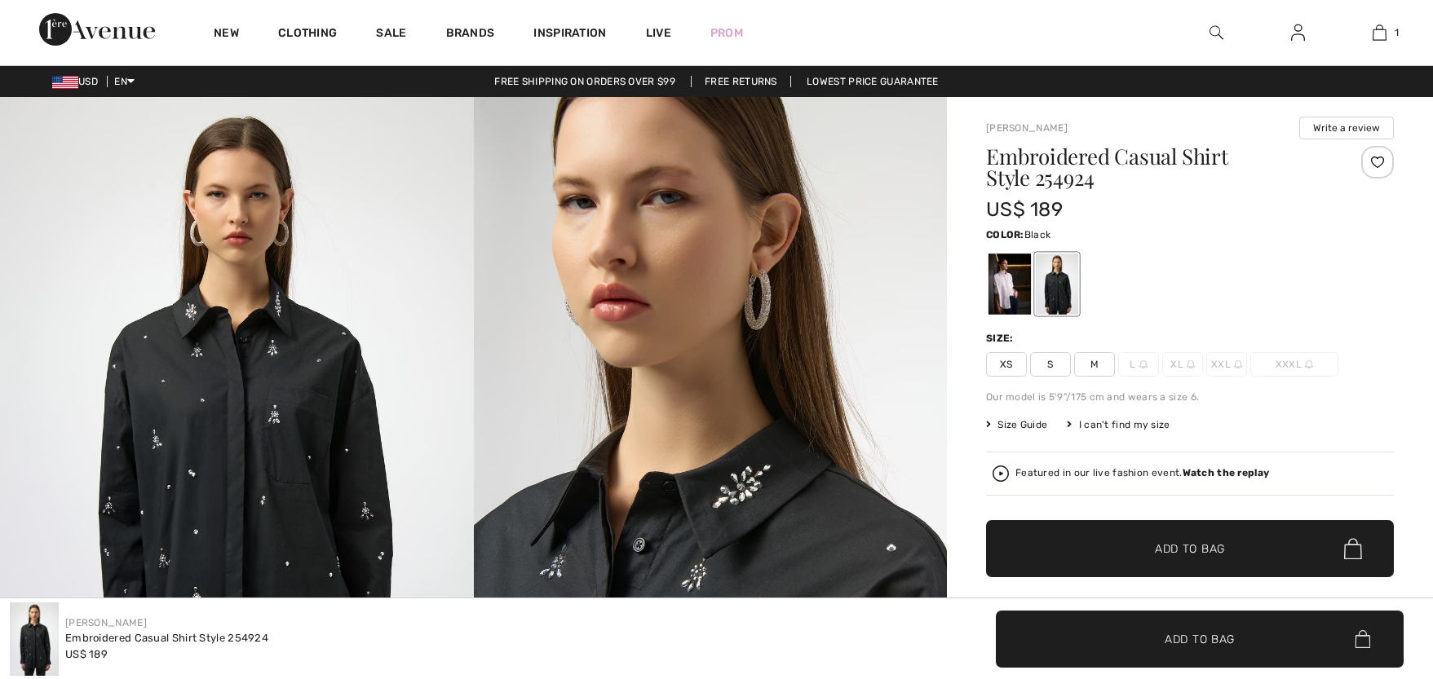
checkbox input "true"
click at [618, 452] on img at bounding box center [711, 452] width 474 height 710
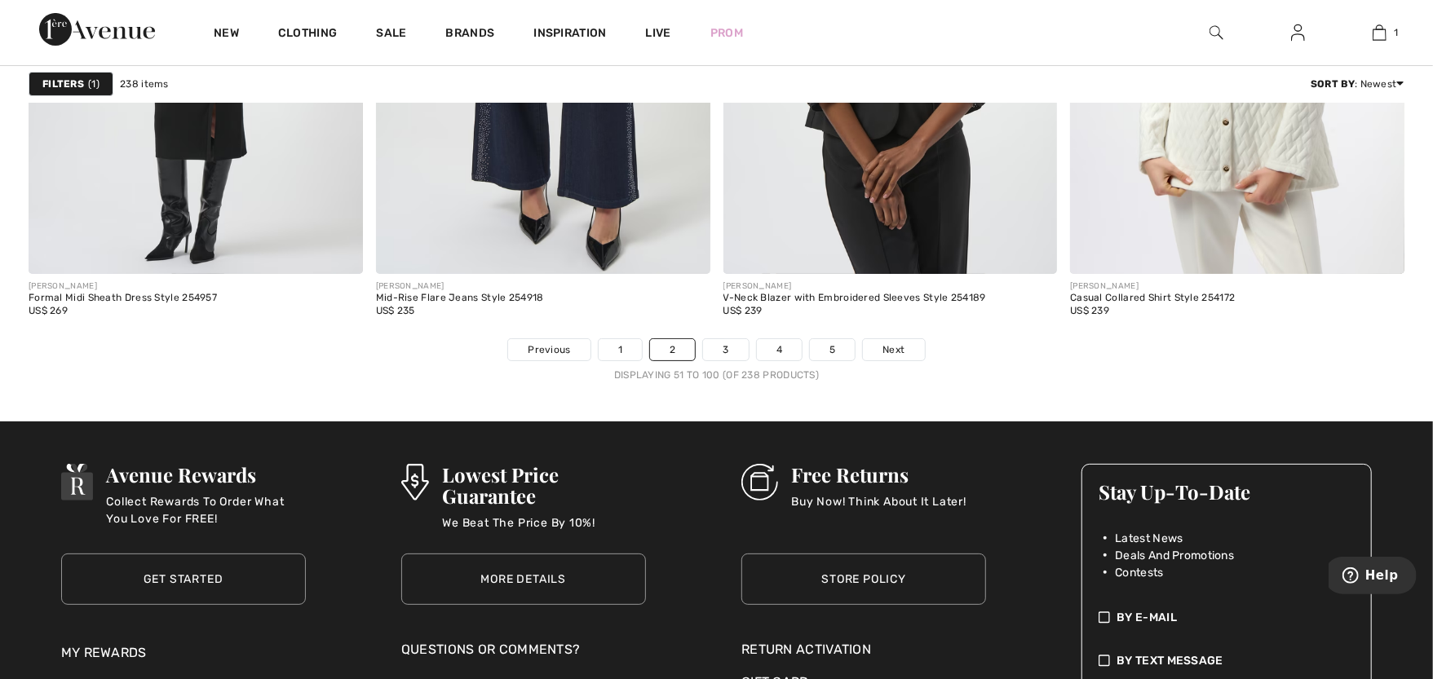
scroll to position [8713, 0]
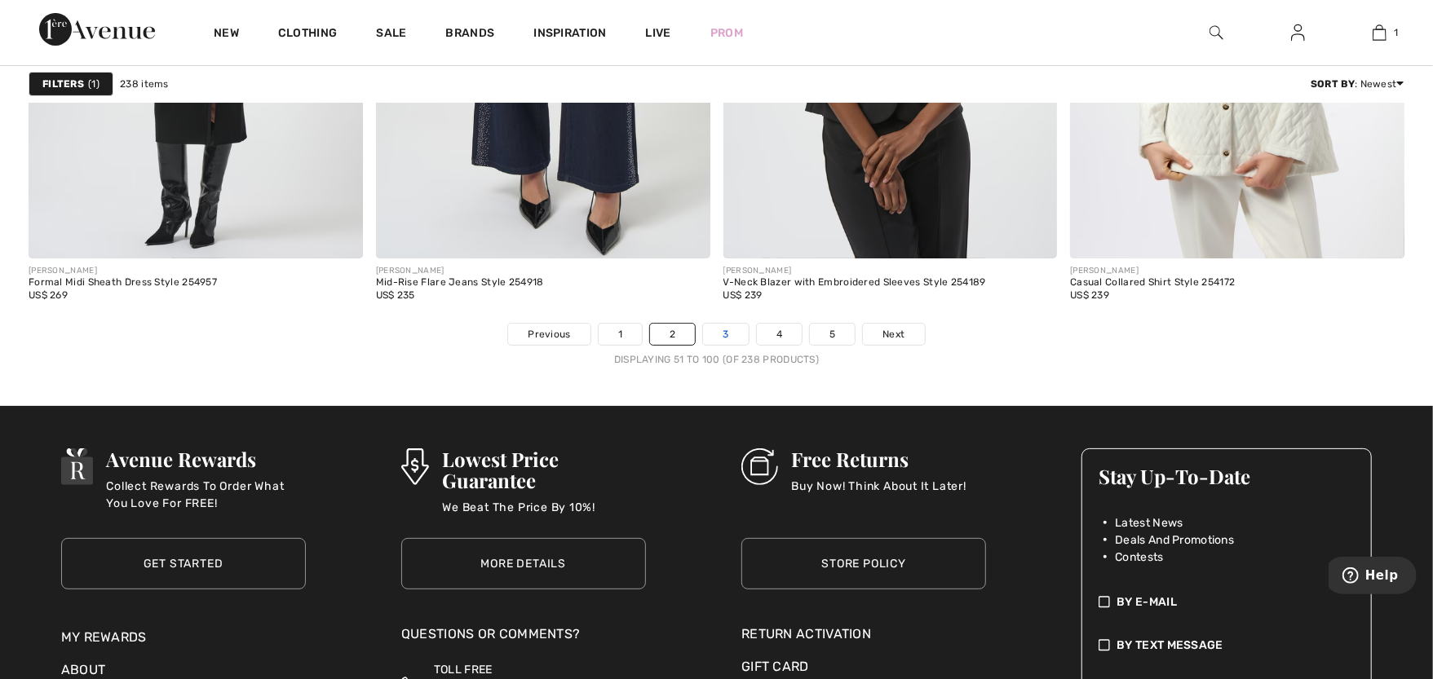
click at [712, 336] on link "3" at bounding box center [725, 334] width 45 height 21
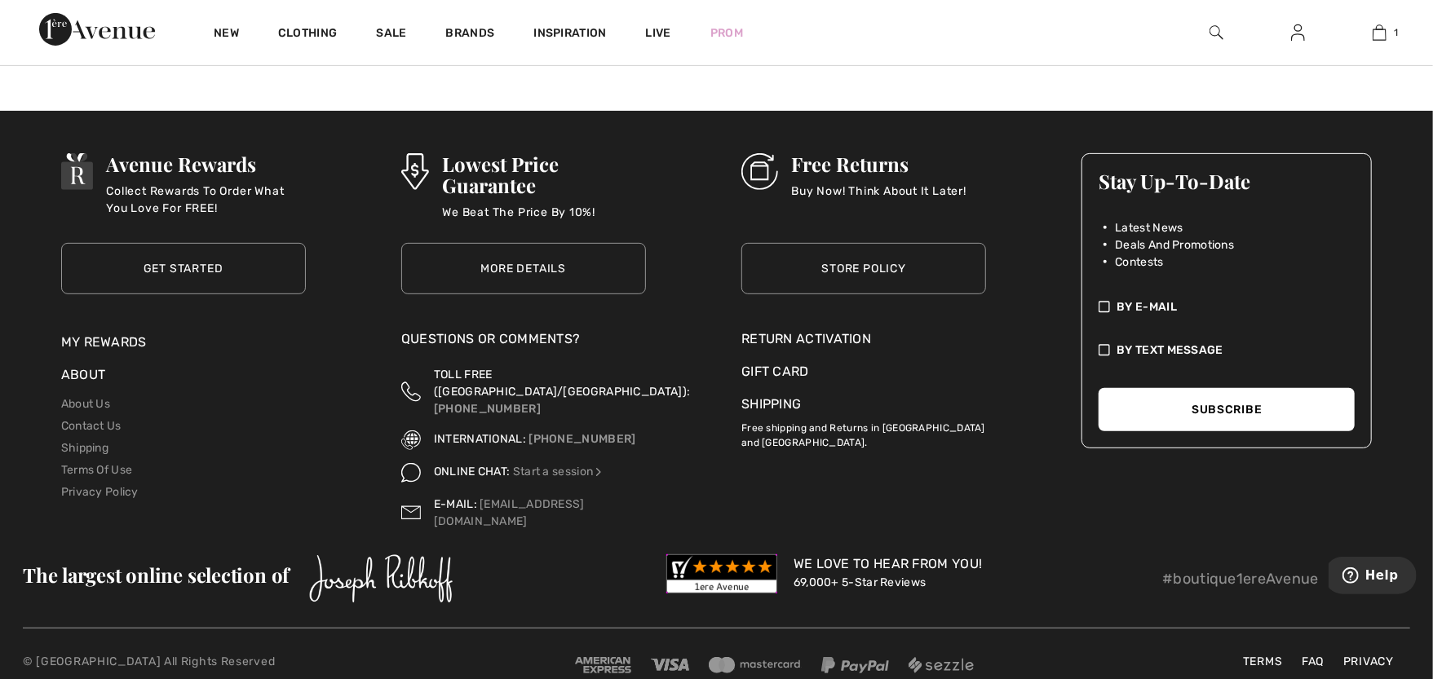
scroll to position [9022, 0]
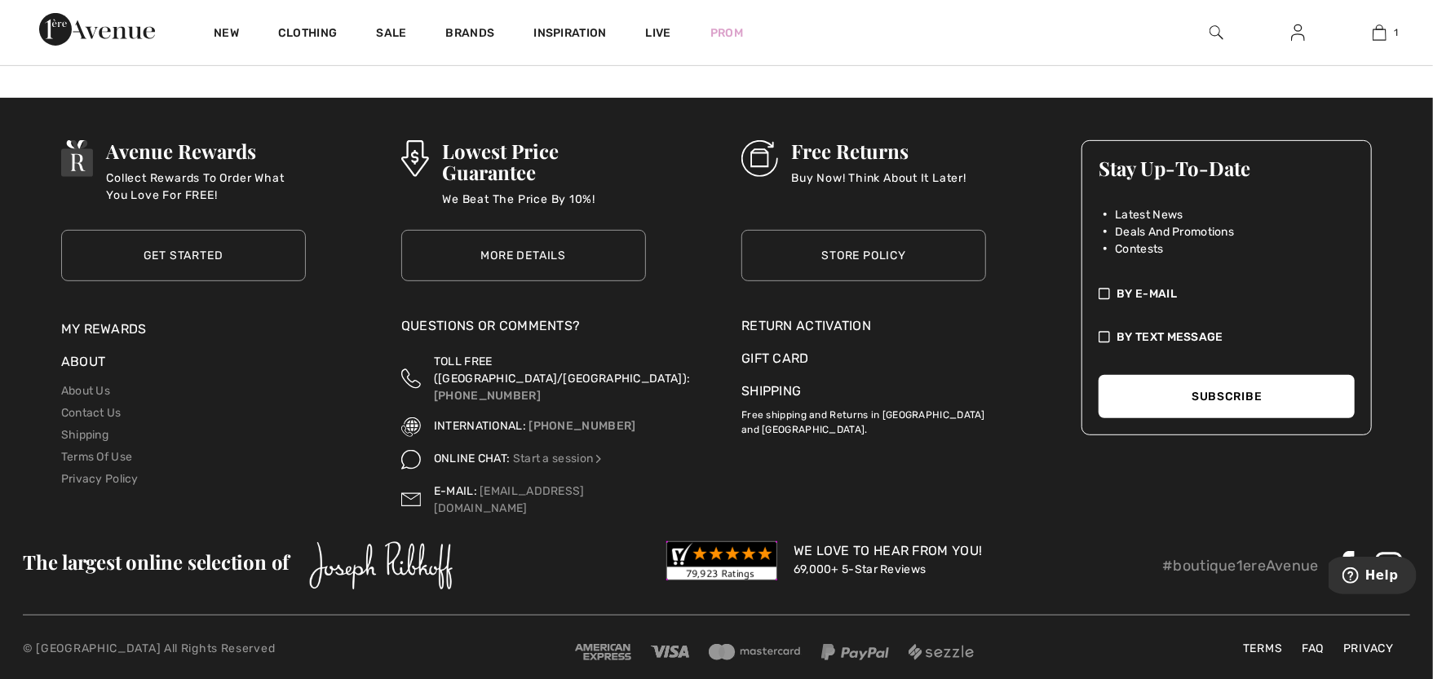
click at [840, 252] on link "Store Policy" at bounding box center [863, 255] width 245 height 51
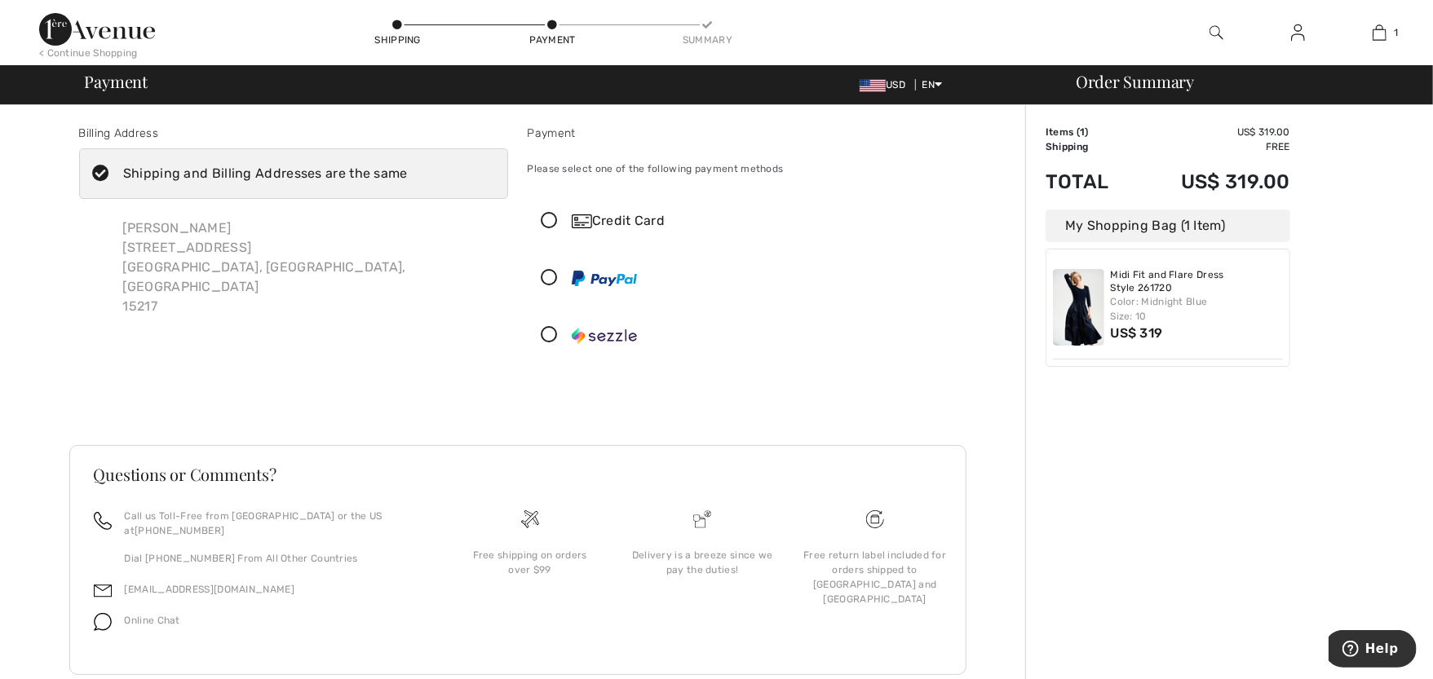
click at [546, 220] on icon at bounding box center [549, 221] width 43 height 17
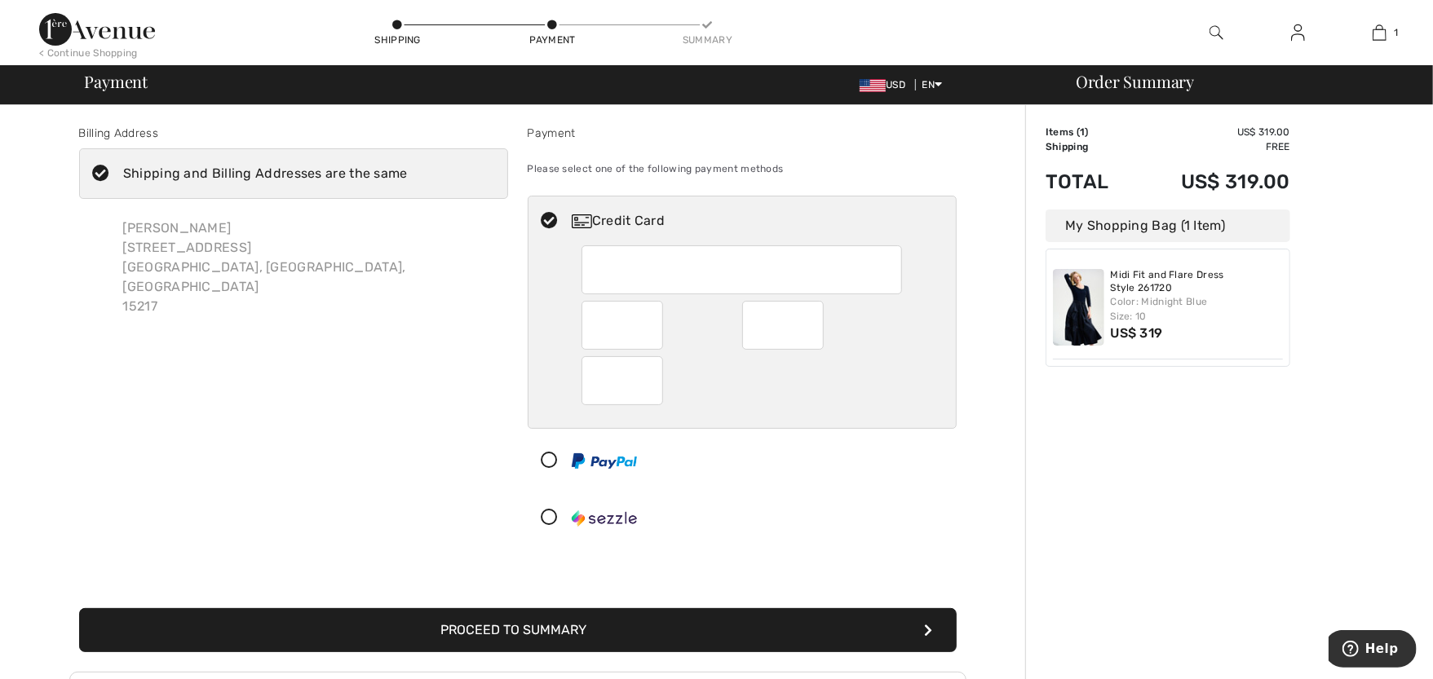
click at [585, 626] on button "Proceed to Summary" at bounding box center [518, 630] width 878 height 44
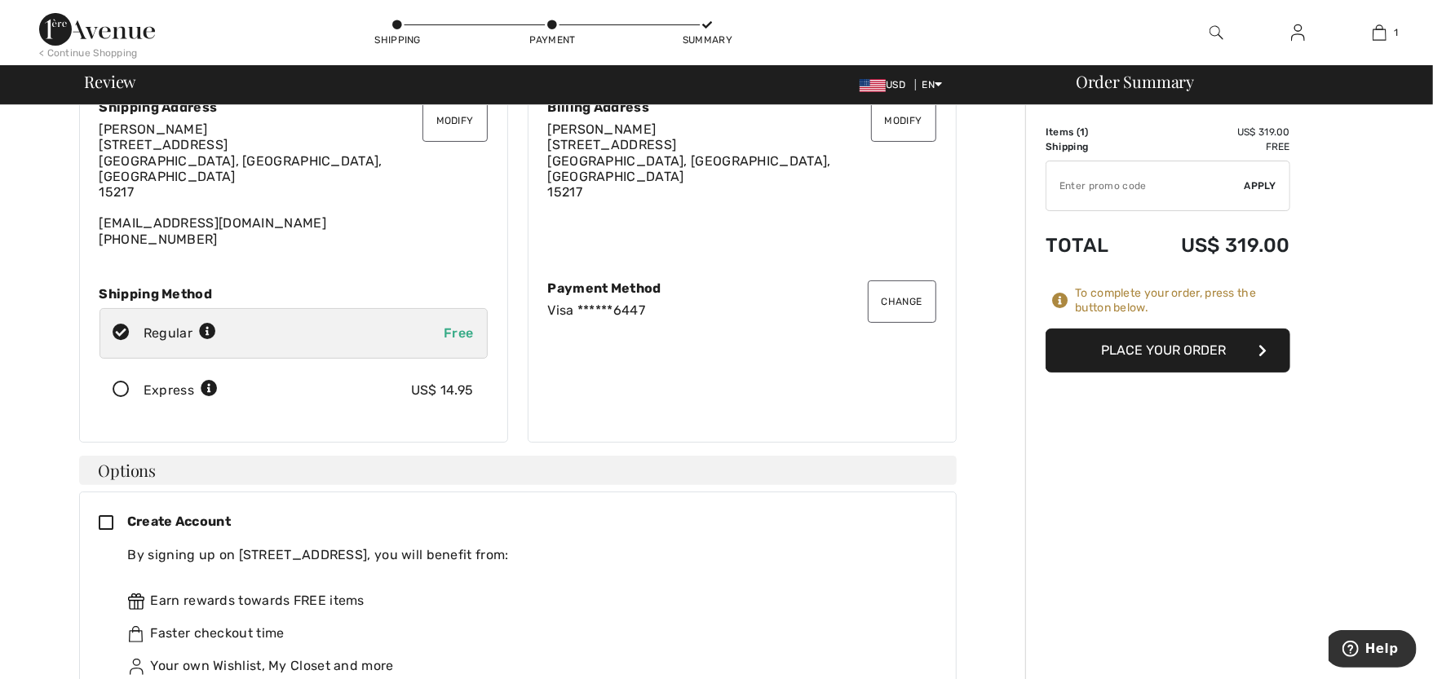
scroll to position [40, 0]
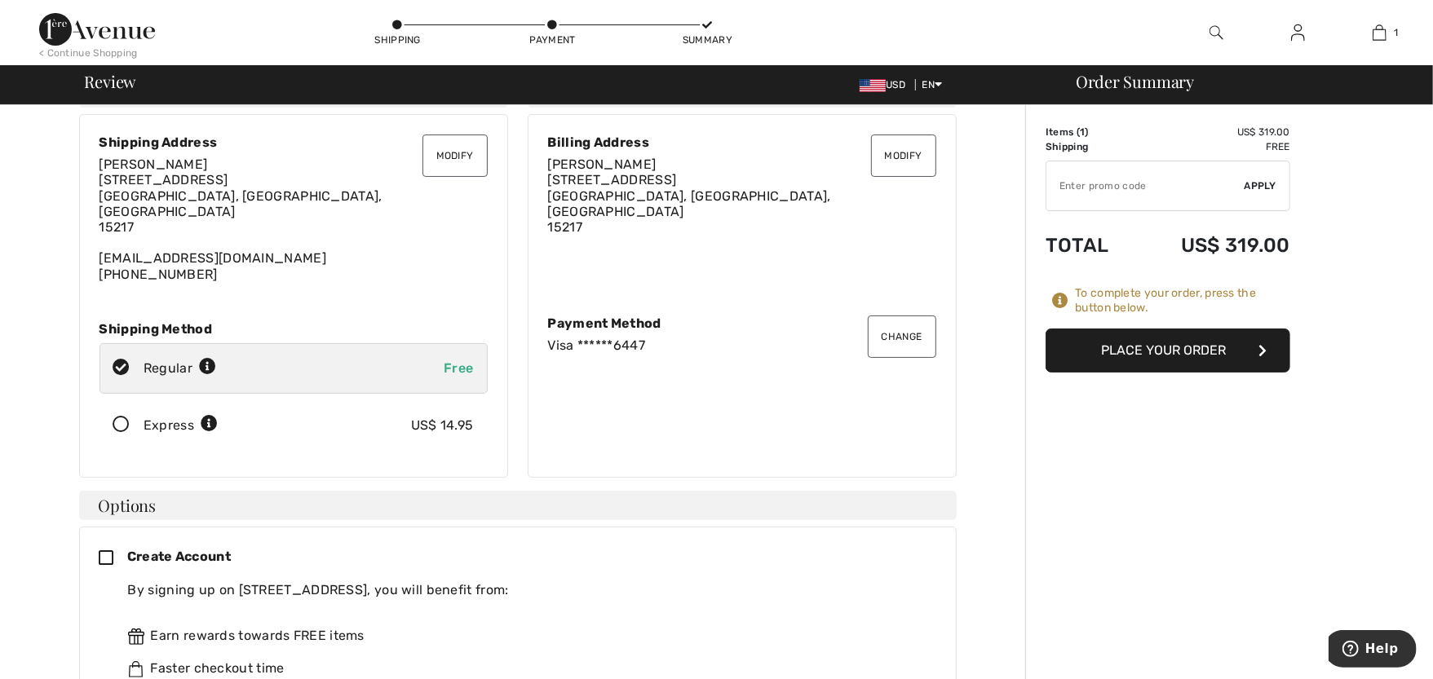
click at [1126, 347] on button "Place Your Order" at bounding box center [1168, 351] width 245 height 44
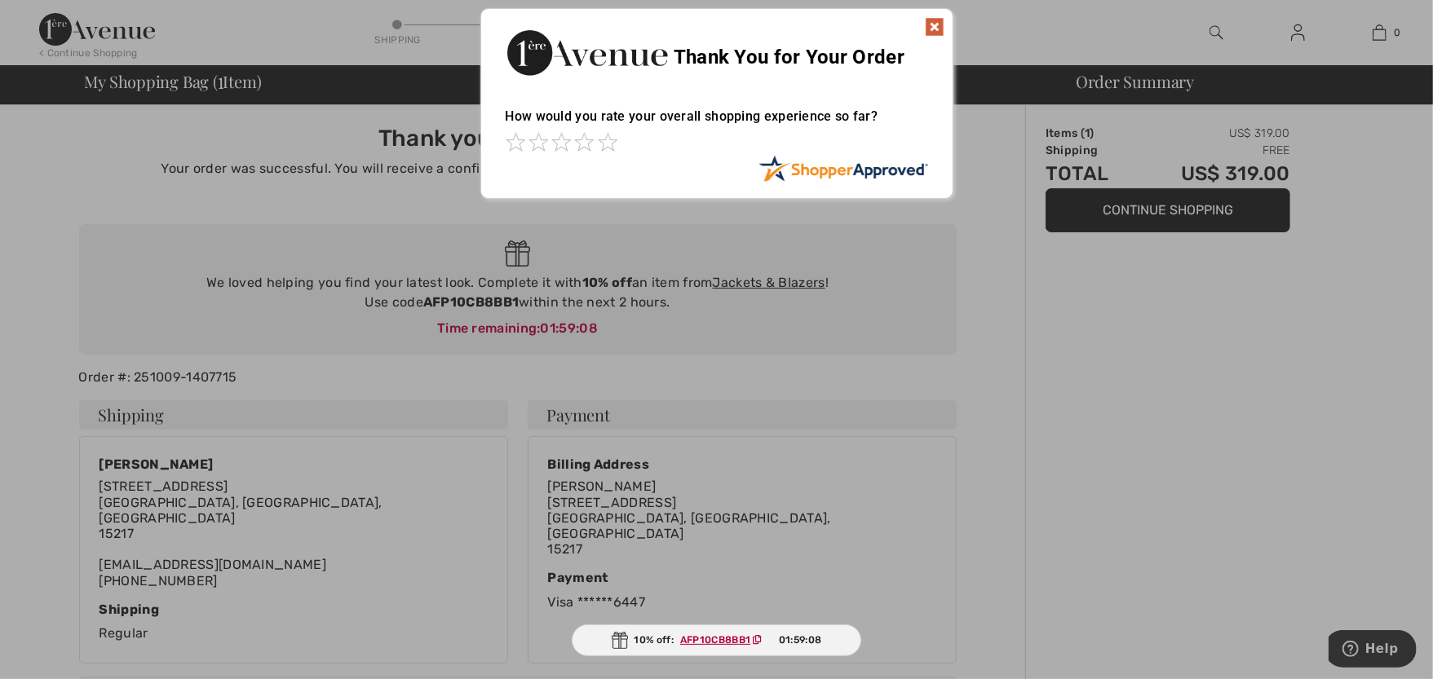
click at [931, 24] on img at bounding box center [935, 27] width 20 height 20
